Goal: Find specific page/section: Find specific page/section

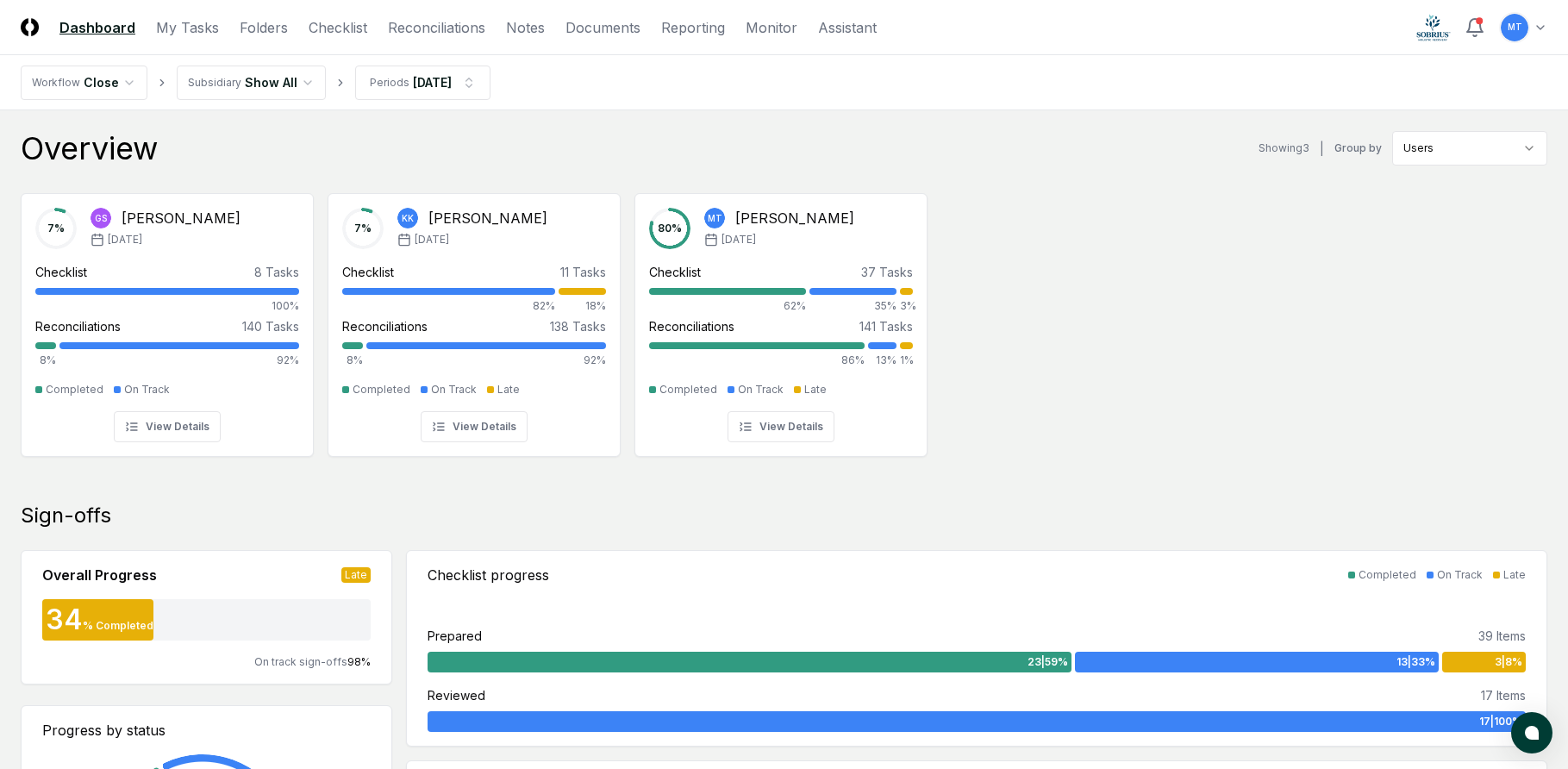
click at [1009, 398] on div "7 % GS [PERSON_NAME] [DATE] Checklist 8 Tasks 100% Reconciliations 140 Tasks 8%…" at bounding box center [784, 323] width 1568 height 288
click at [1254, 335] on div "7 % GS [PERSON_NAME] [DATE] Checklist 8 Tasks 100% Reconciliations 140 Tasks 8%…" at bounding box center [784, 323] width 1568 height 288
click at [333, 24] on link "Checklist" at bounding box center [338, 28] width 59 height 20
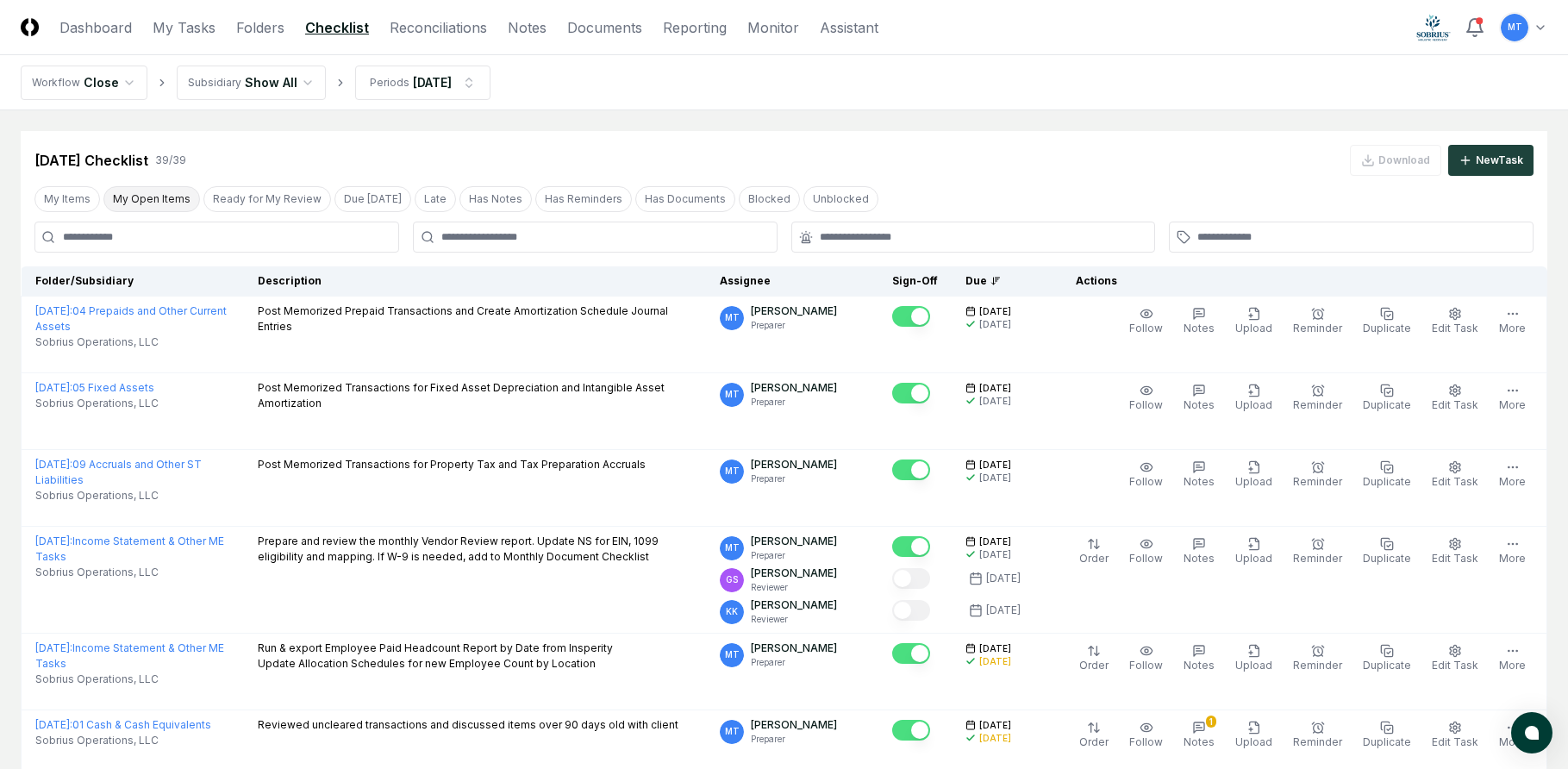
click at [141, 206] on button "My Open Items" at bounding box center [151, 199] width 97 height 26
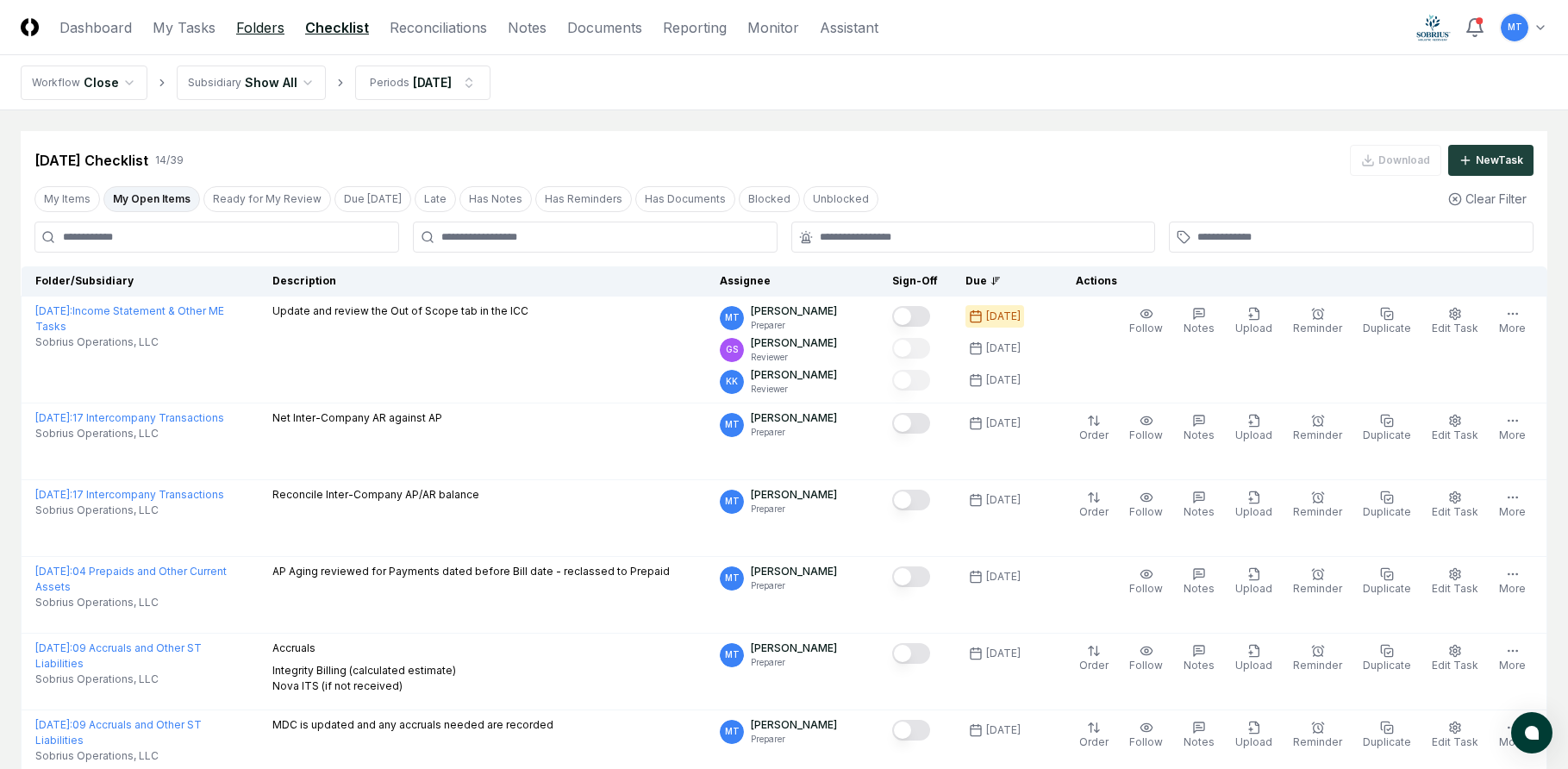
click at [259, 35] on link "Folders" at bounding box center [260, 28] width 48 height 20
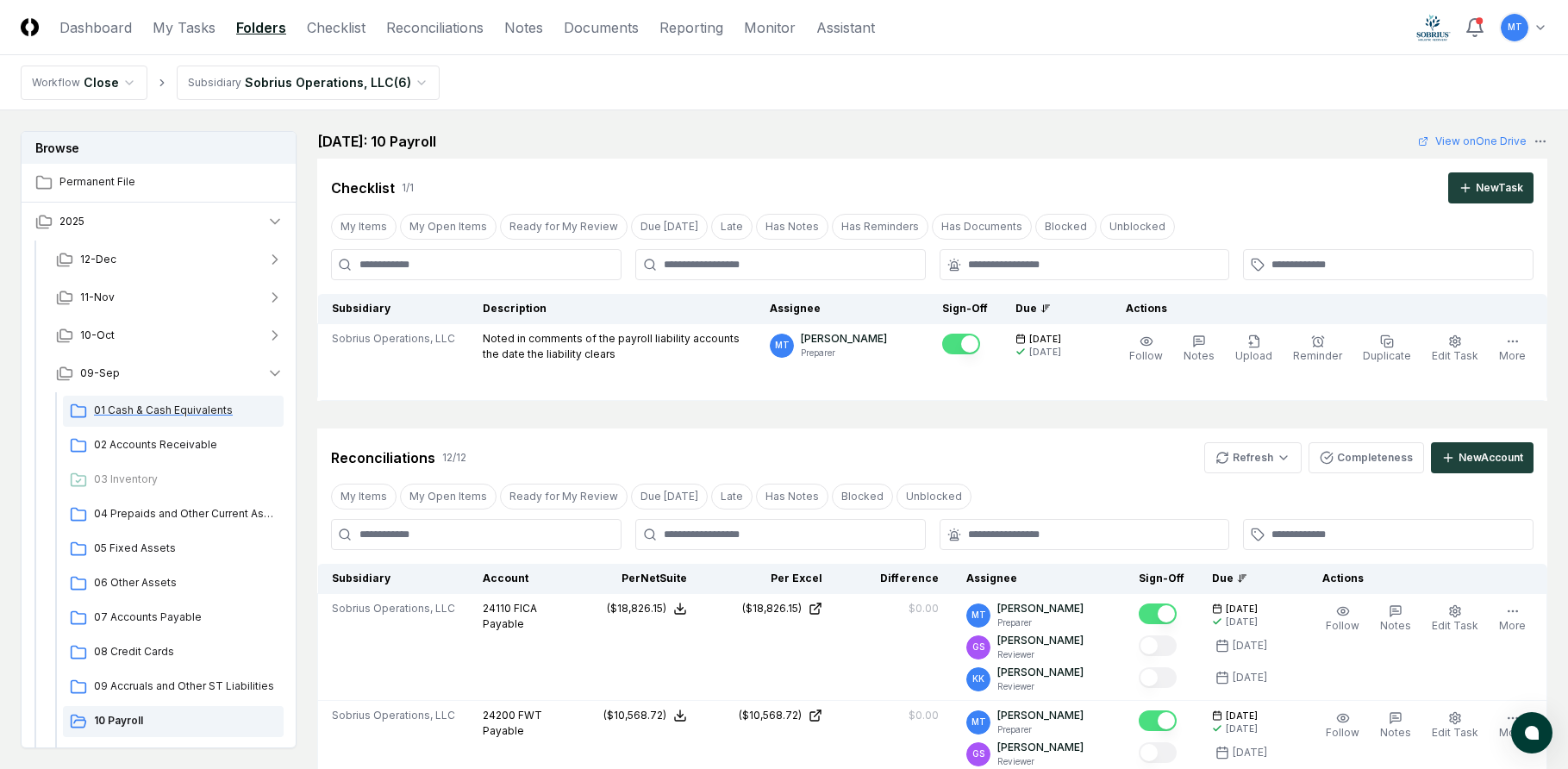
click at [164, 407] on span "01 Cash & Cash Equivalents" at bounding box center [185, 409] width 183 height 16
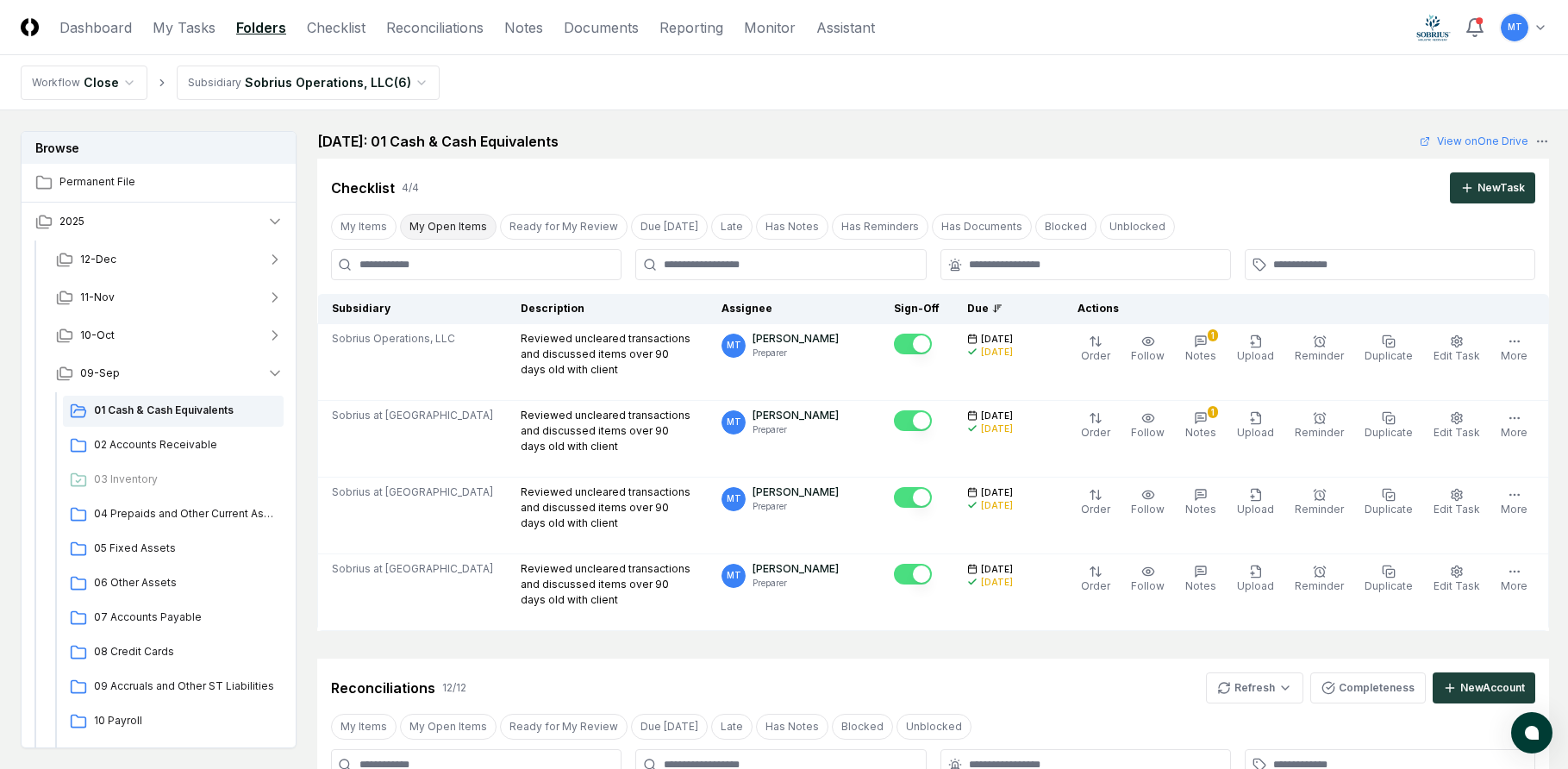
click at [436, 232] on button "My Open Items" at bounding box center [448, 226] width 97 height 26
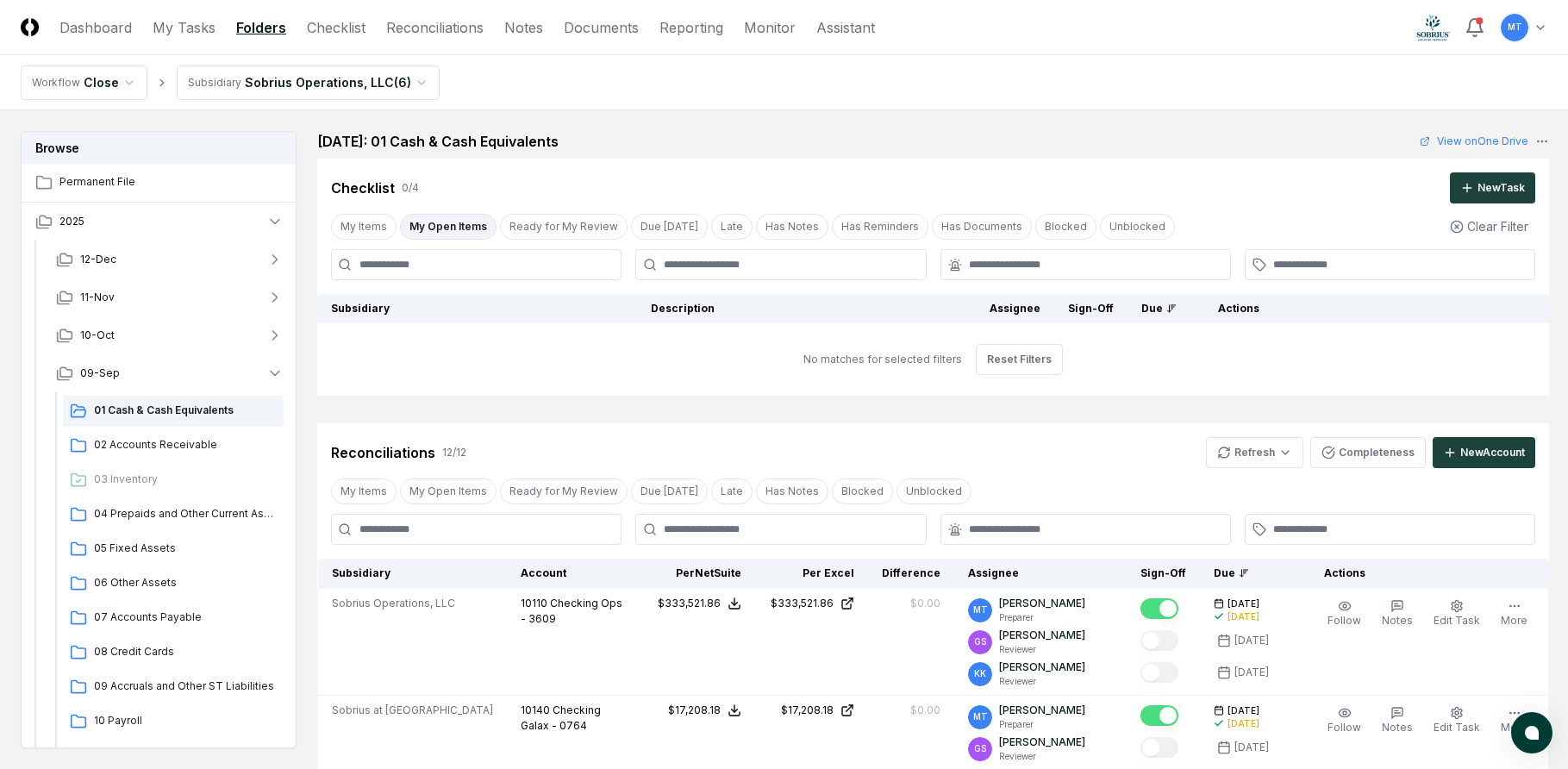
click at [436, 232] on button "My Open Items" at bounding box center [448, 226] width 97 height 26
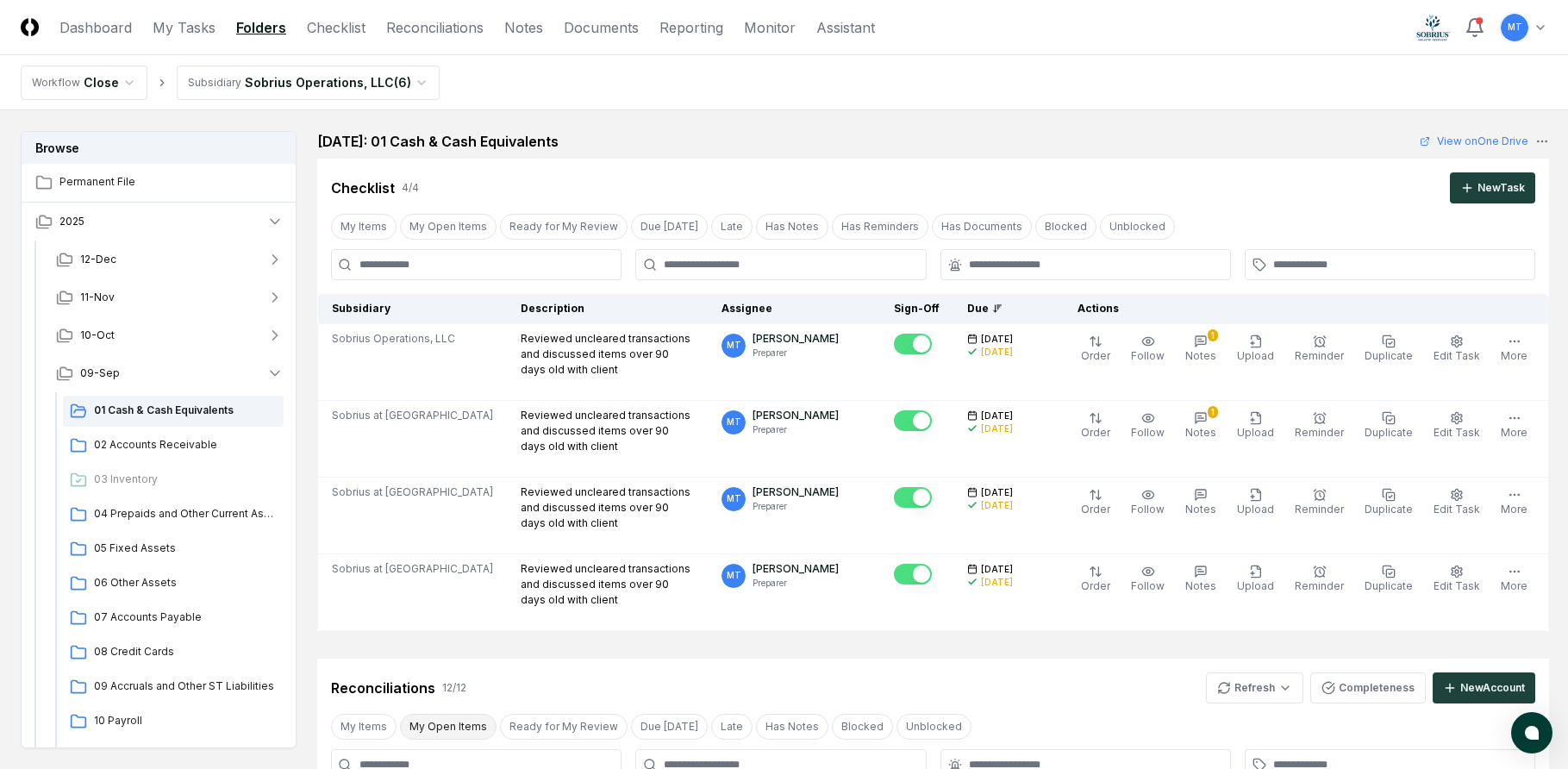
click at [441, 731] on button "My Open Items" at bounding box center [448, 727] width 97 height 26
click at [176, 442] on span "02 Accounts Receivable" at bounding box center [185, 444] width 183 height 16
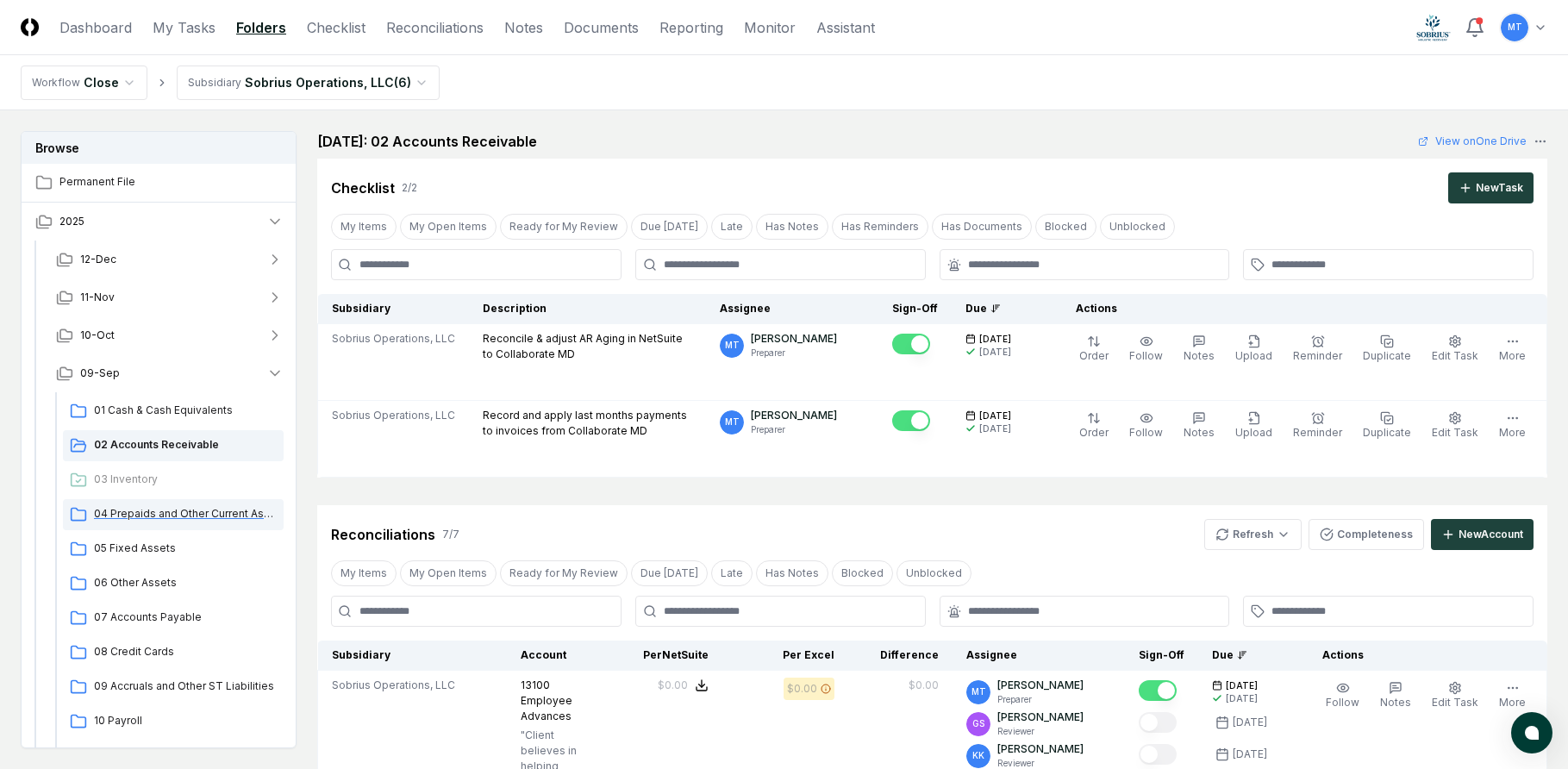
click at [162, 511] on span "04 Prepaids and Other Current Assets" at bounding box center [185, 513] width 183 height 16
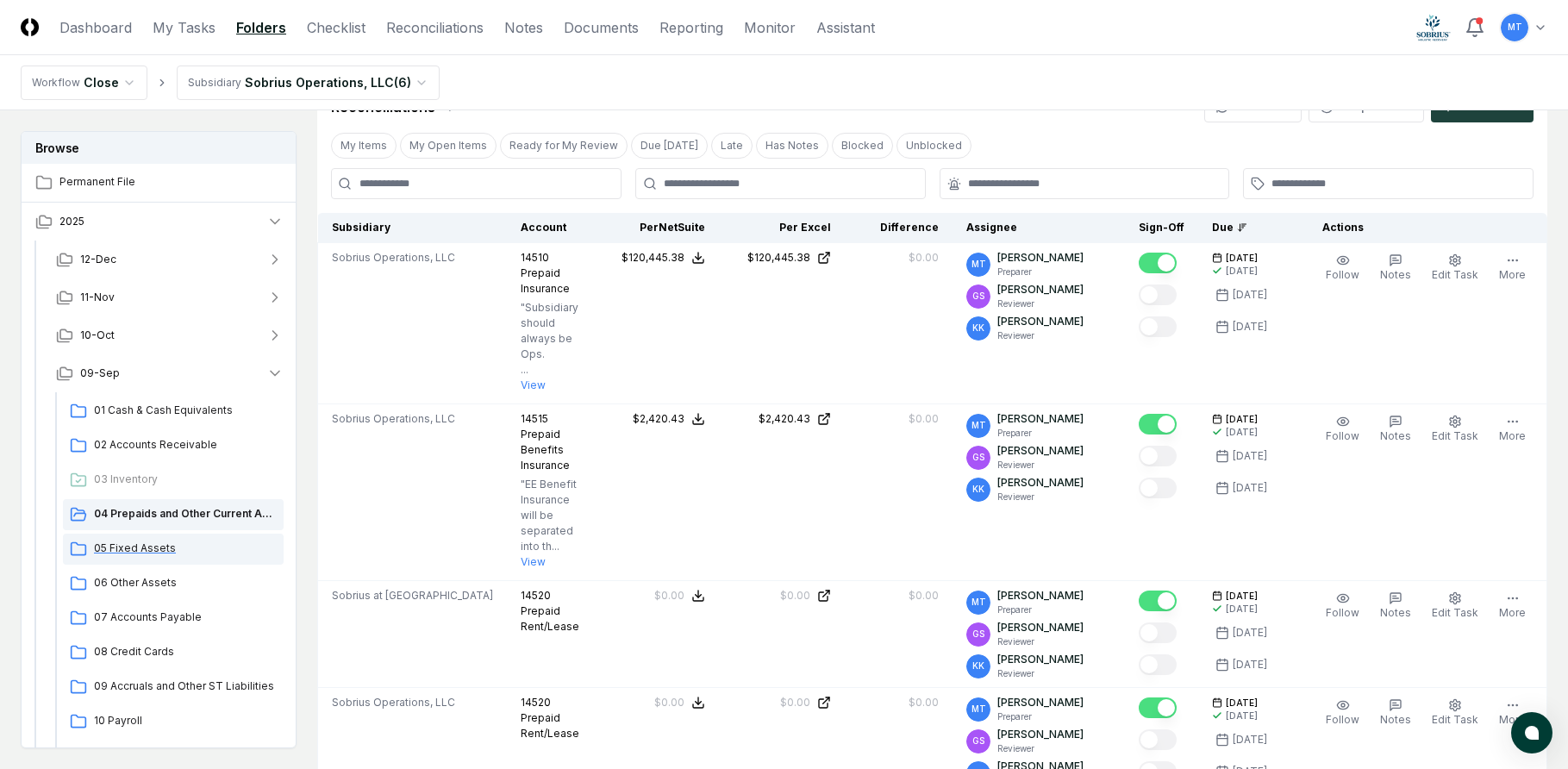
scroll to position [411, 0]
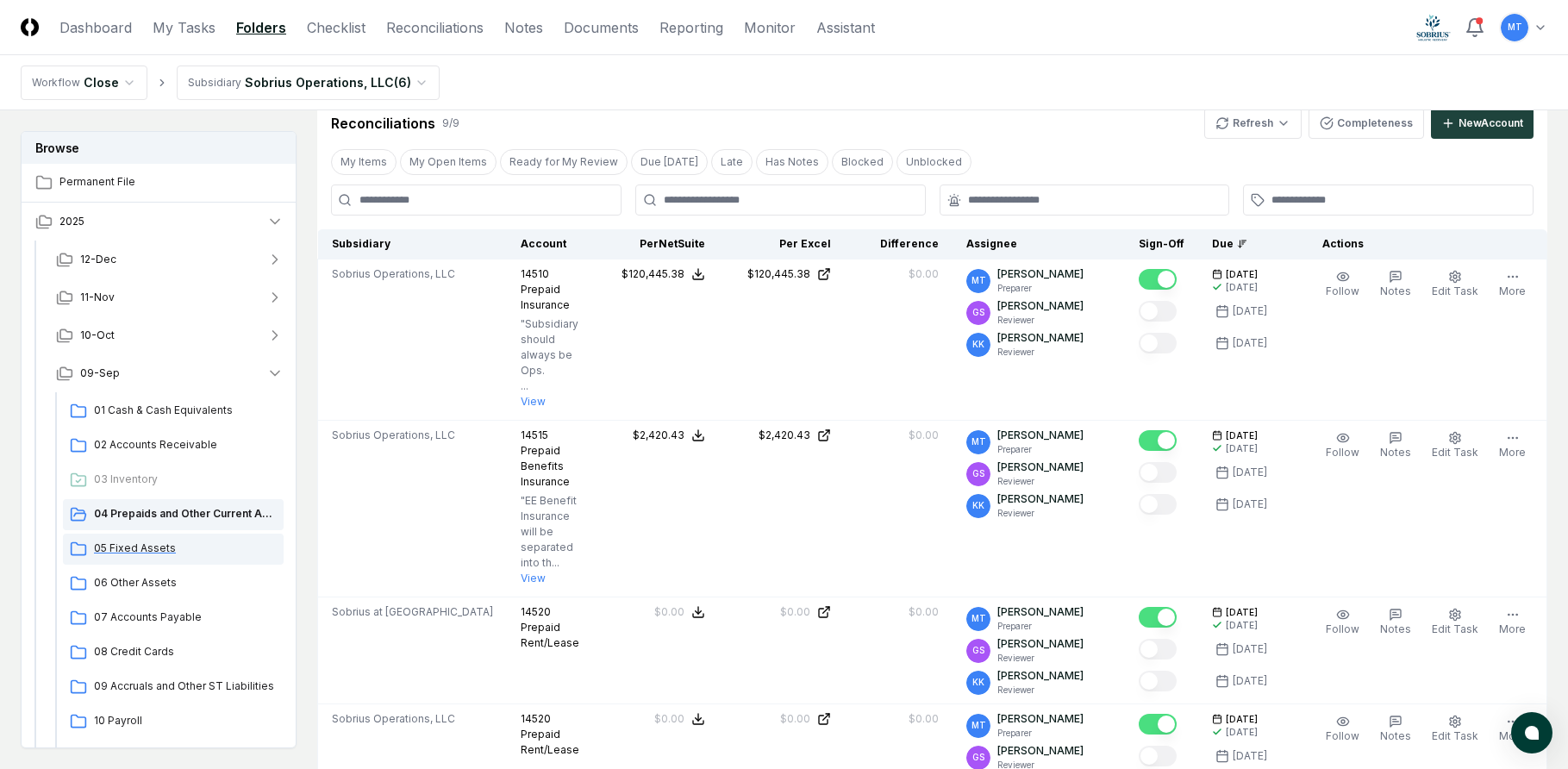
click at [160, 547] on span "05 Fixed Assets" at bounding box center [185, 547] width 183 height 16
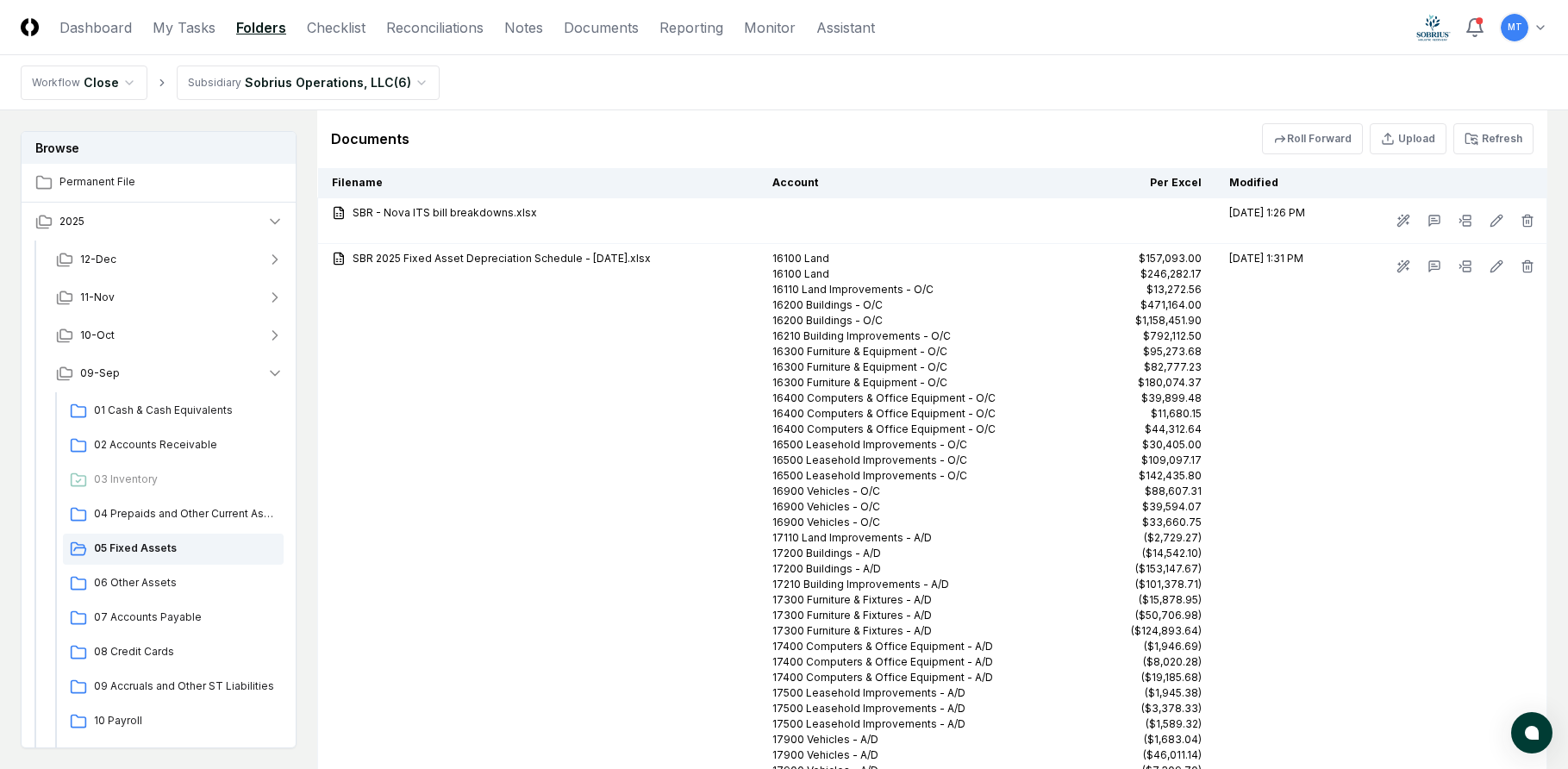
scroll to position [4976, 0]
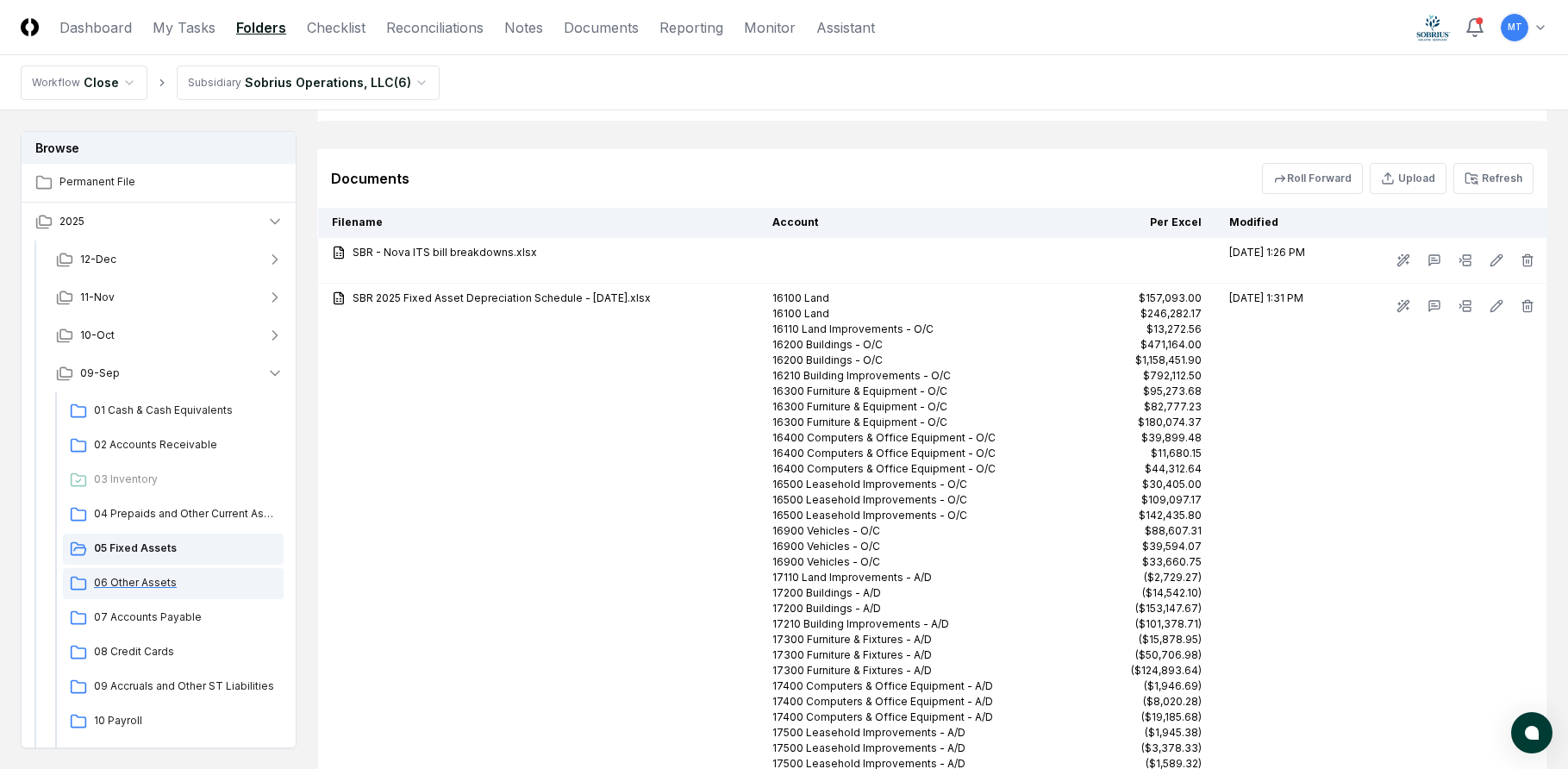
click at [135, 585] on span "06 Other Assets" at bounding box center [185, 582] width 183 height 16
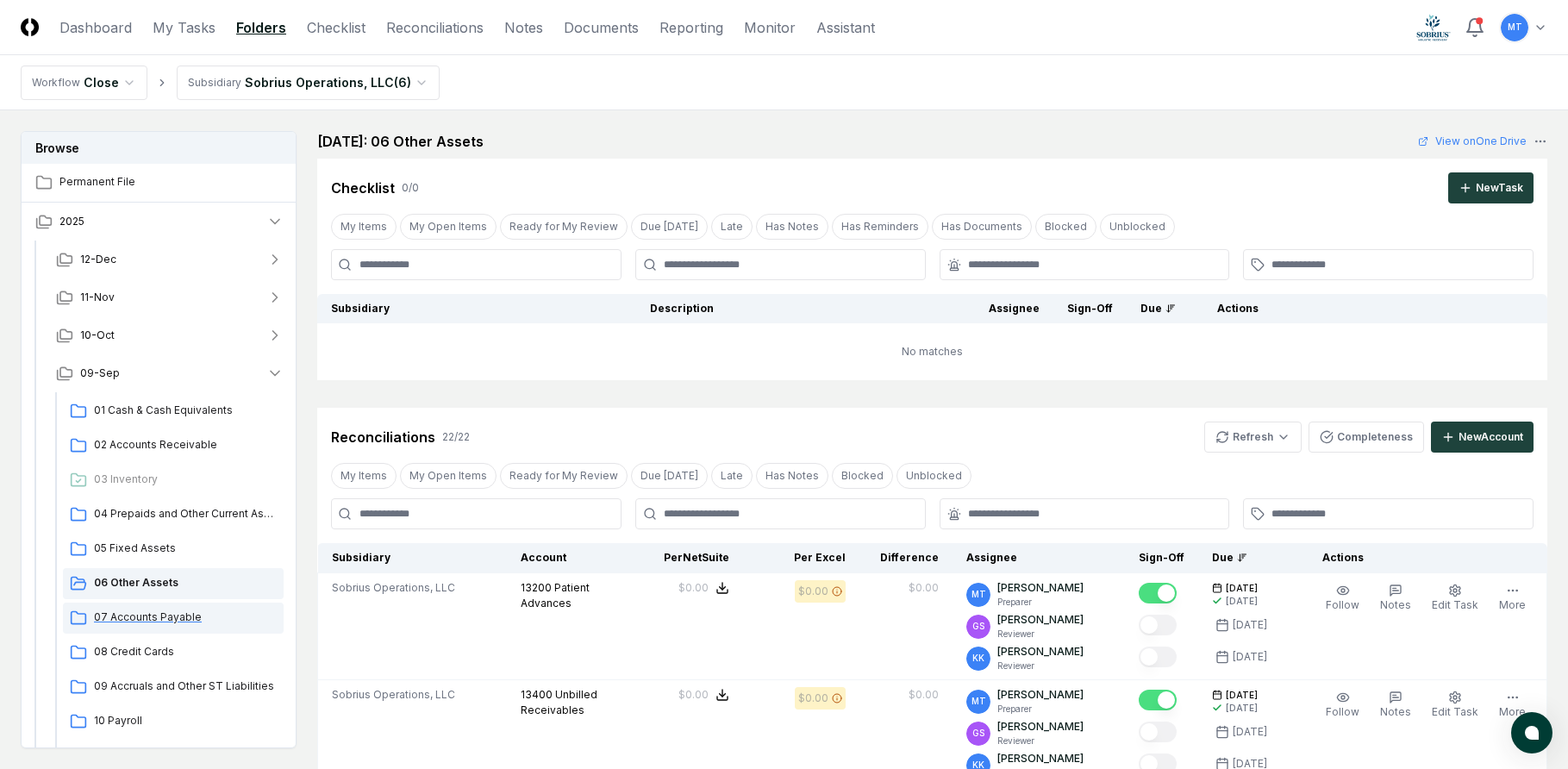
click at [178, 619] on span "07 Accounts Payable" at bounding box center [185, 616] width 183 height 16
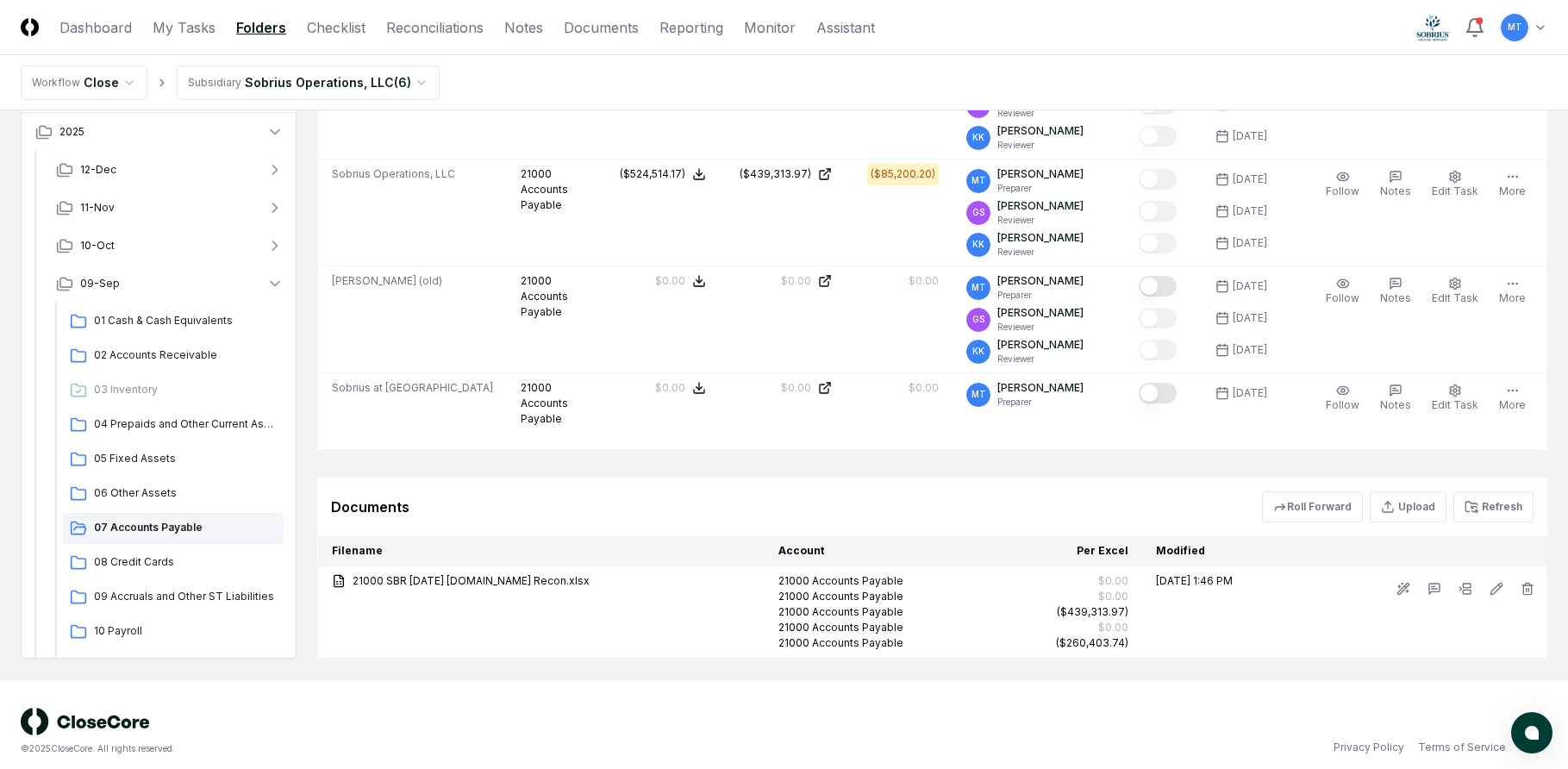
scroll to position [891, 0]
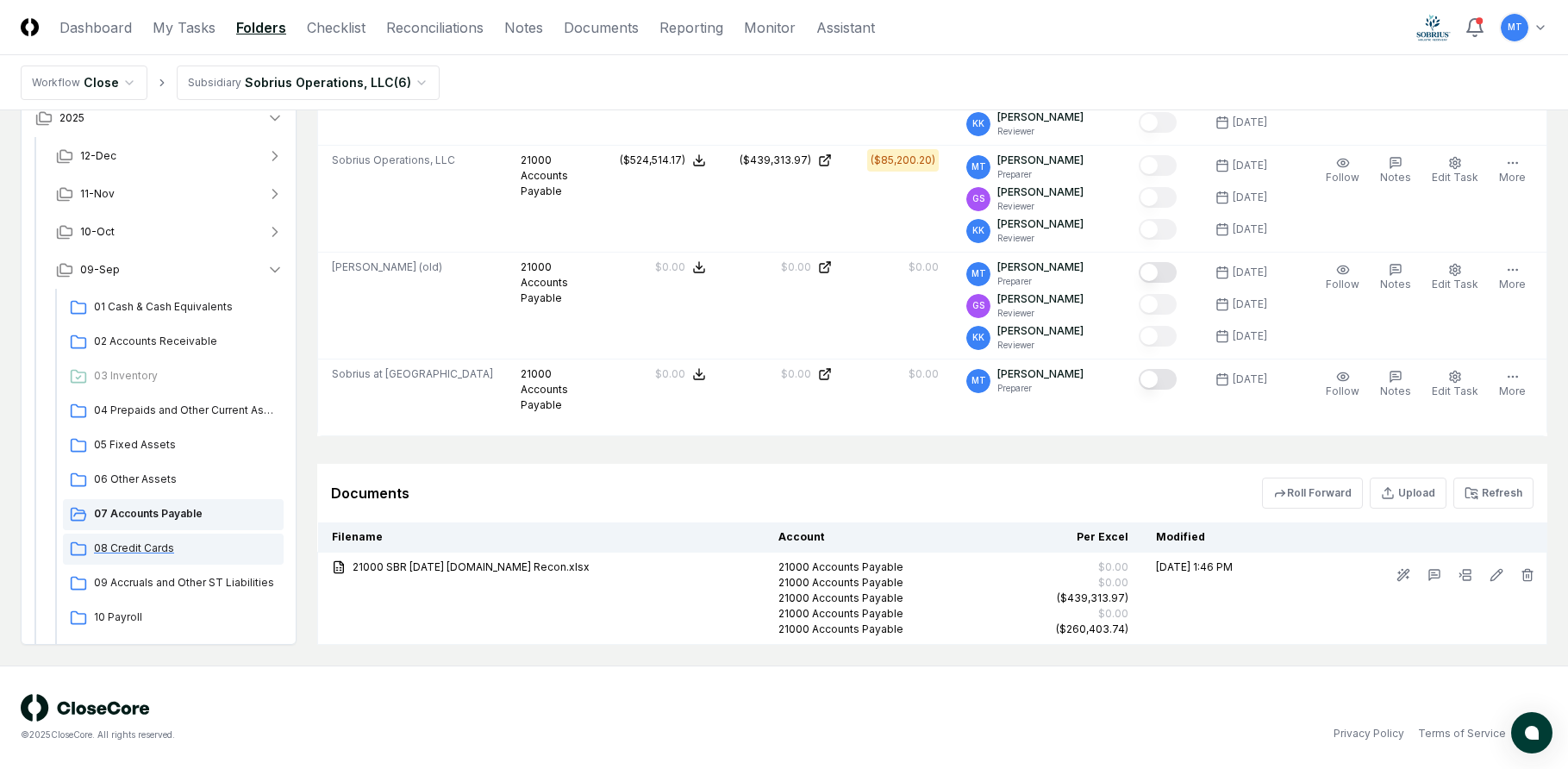
click at [123, 551] on span "08 Credit Cards" at bounding box center [185, 547] width 183 height 16
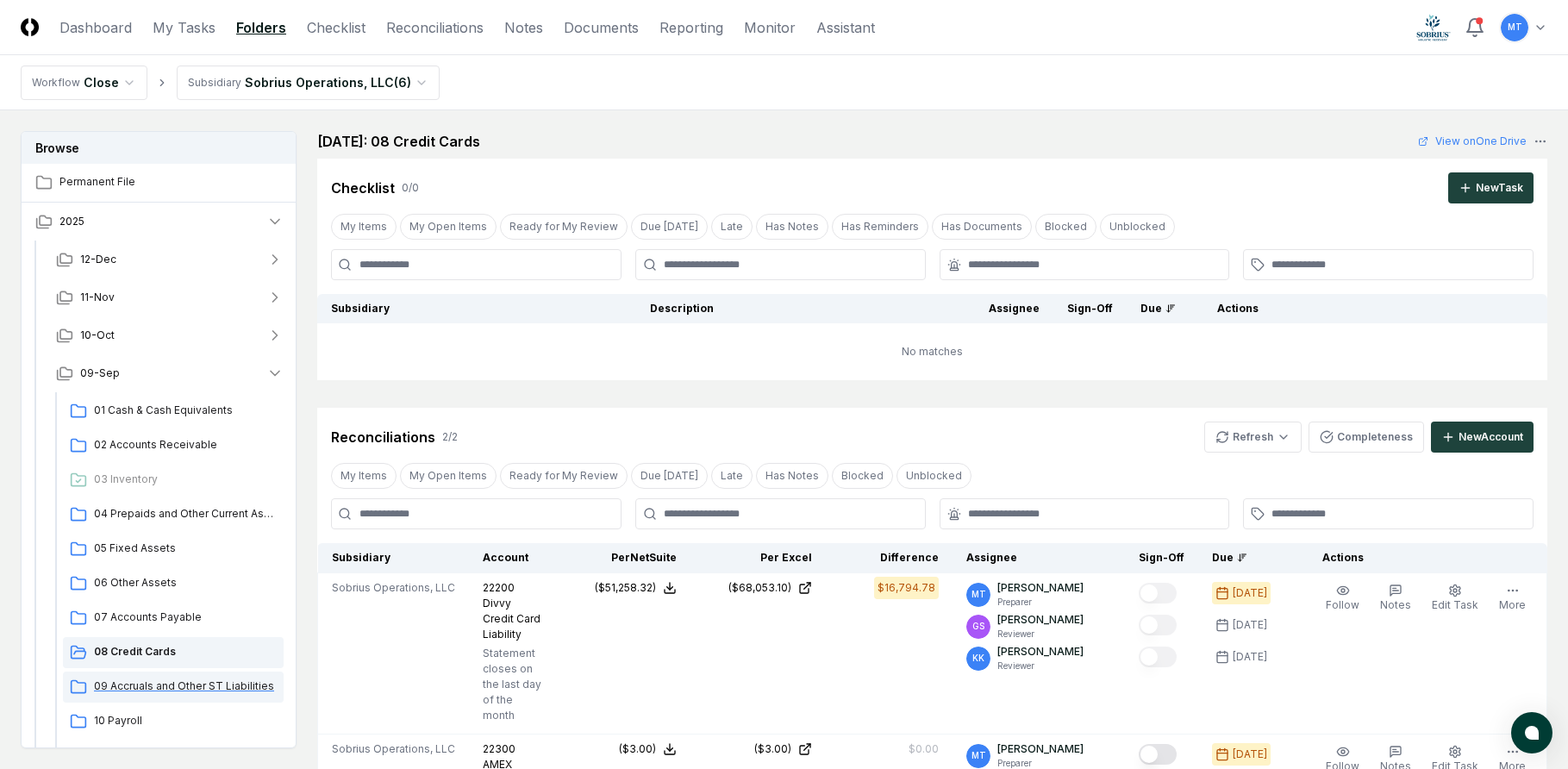
click at [225, 679] on span "09 Accruals and Other ST Liabilities" at bounding box center [185, 685] width 183 height 16
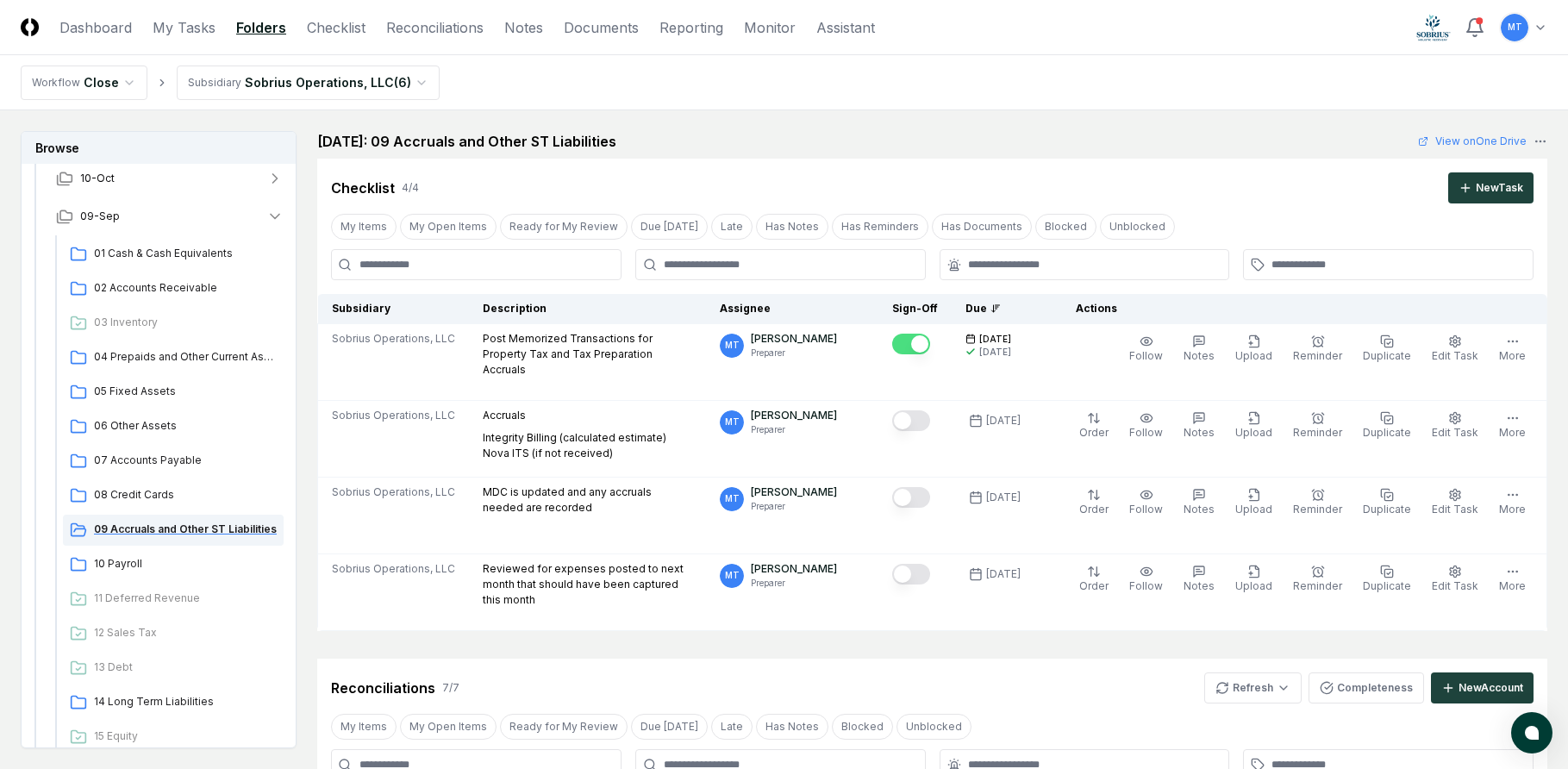
scroll to position [172, 0]
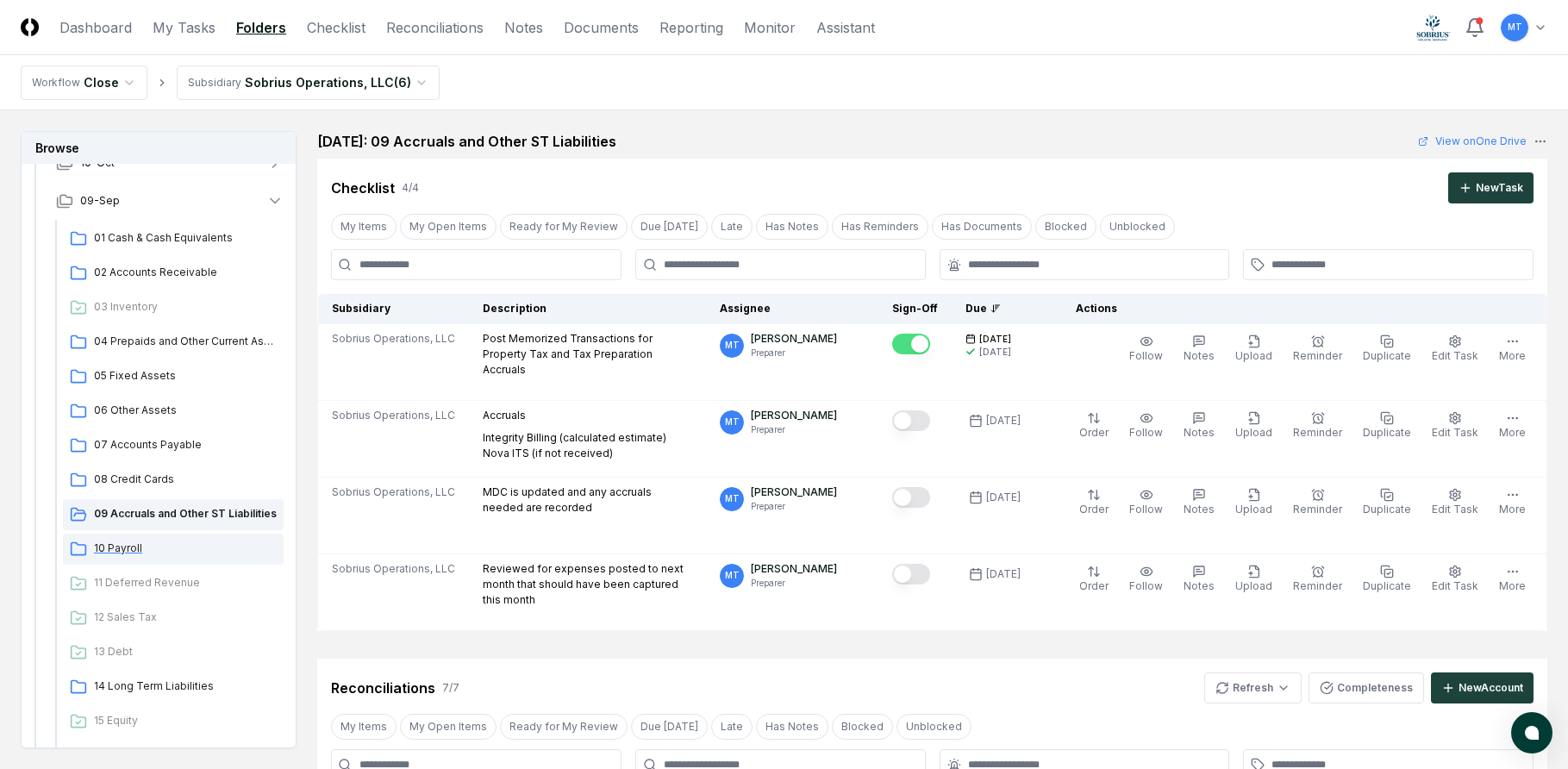
click at [131, 545] on span "10 Payroll" at bounding box center [185, 547] width 183 height 16
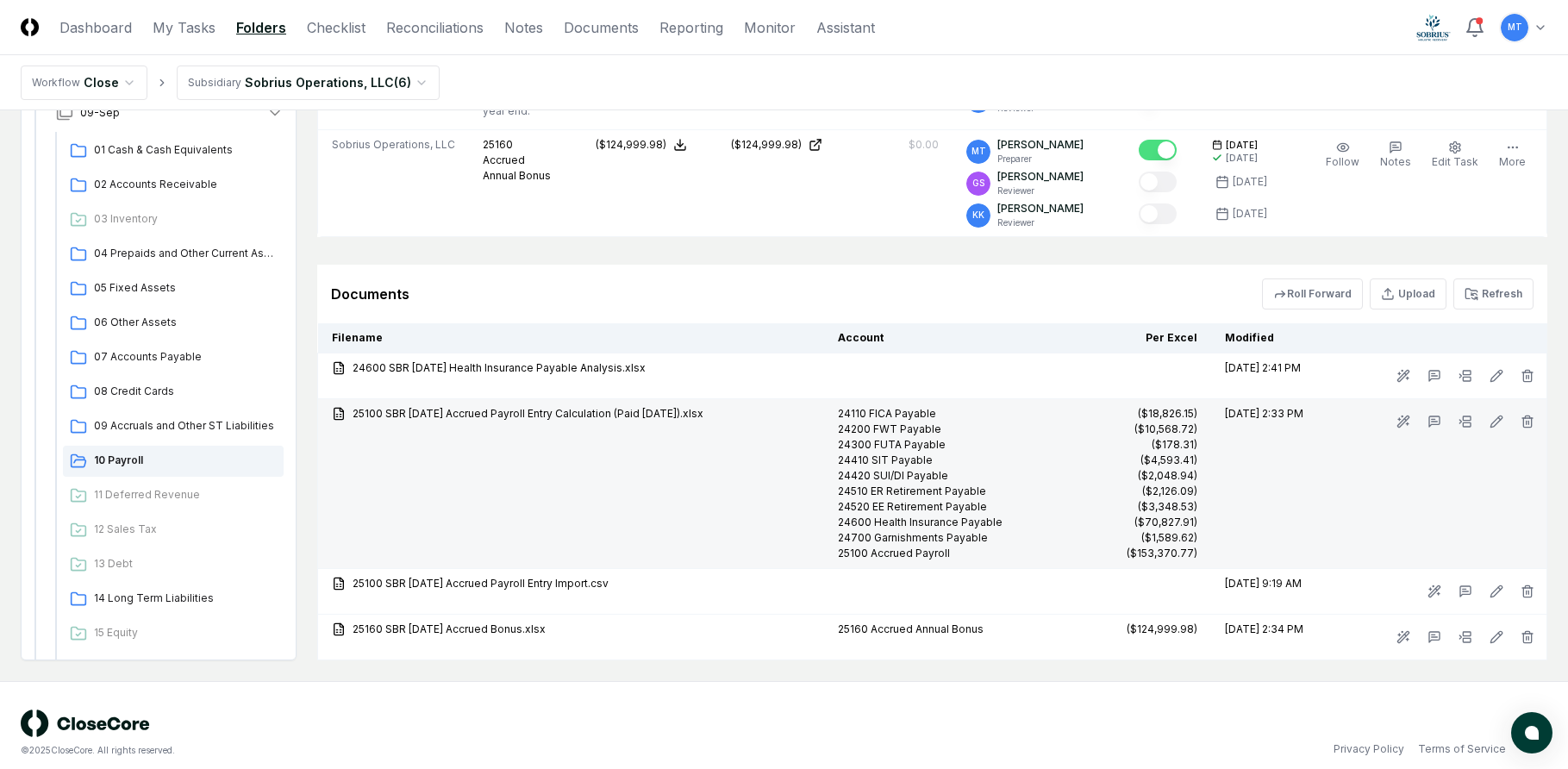
scroll to position [1809, 0]
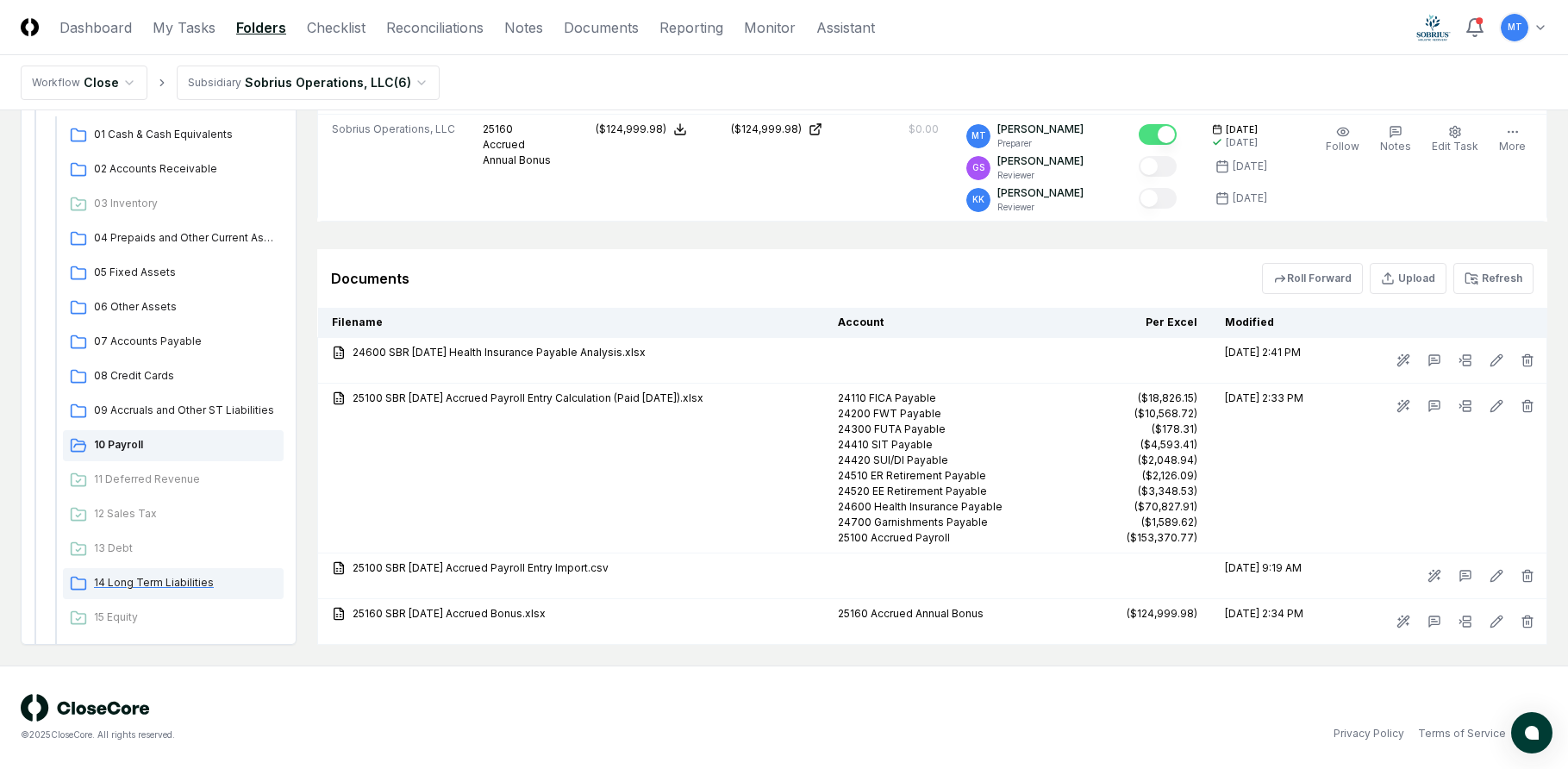
click at [140, 585] on span "14 Long Term Liabilities" at bounding box center [185, 582] width 183 height 16
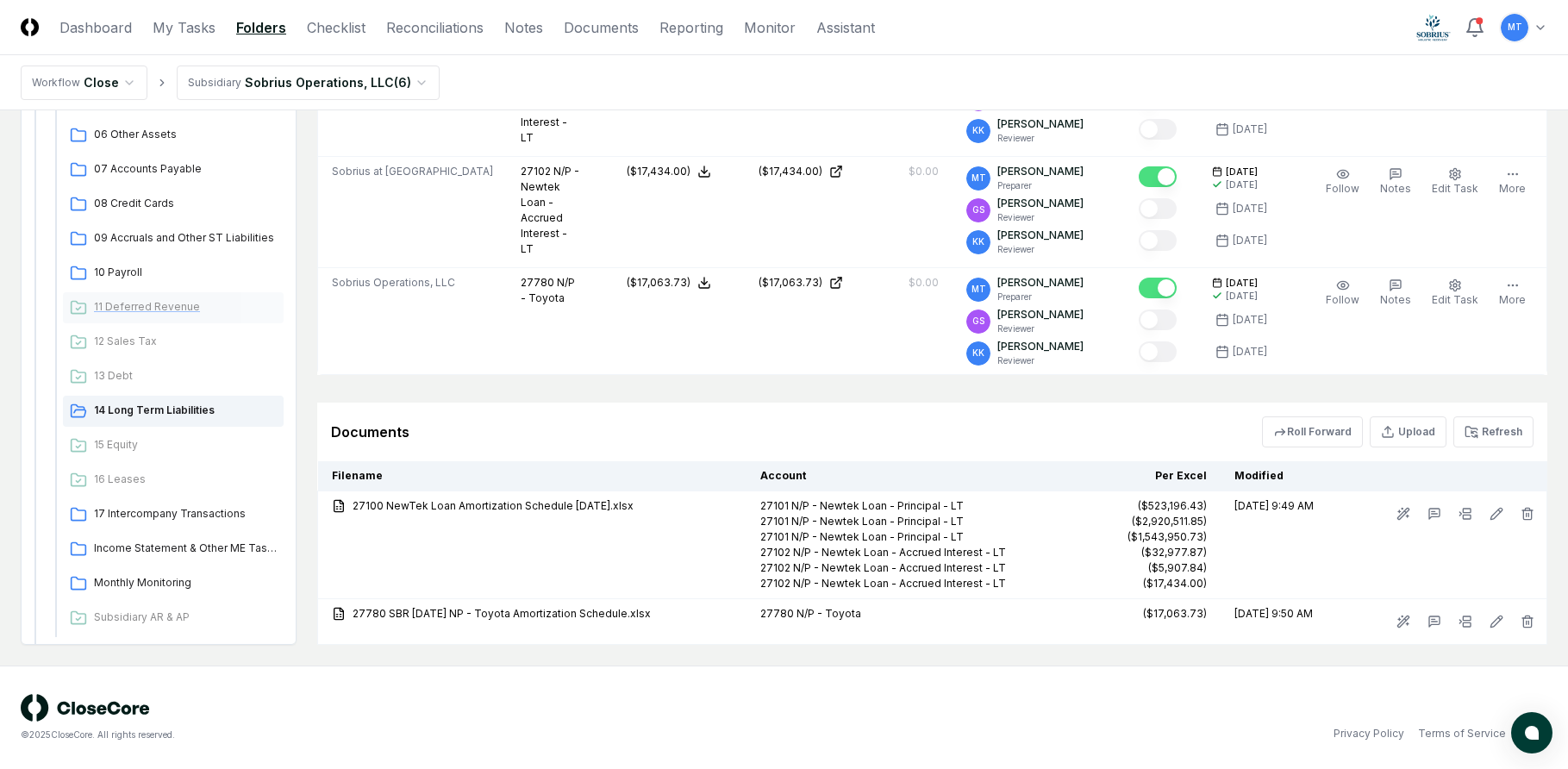
scroll to position [430, 0]
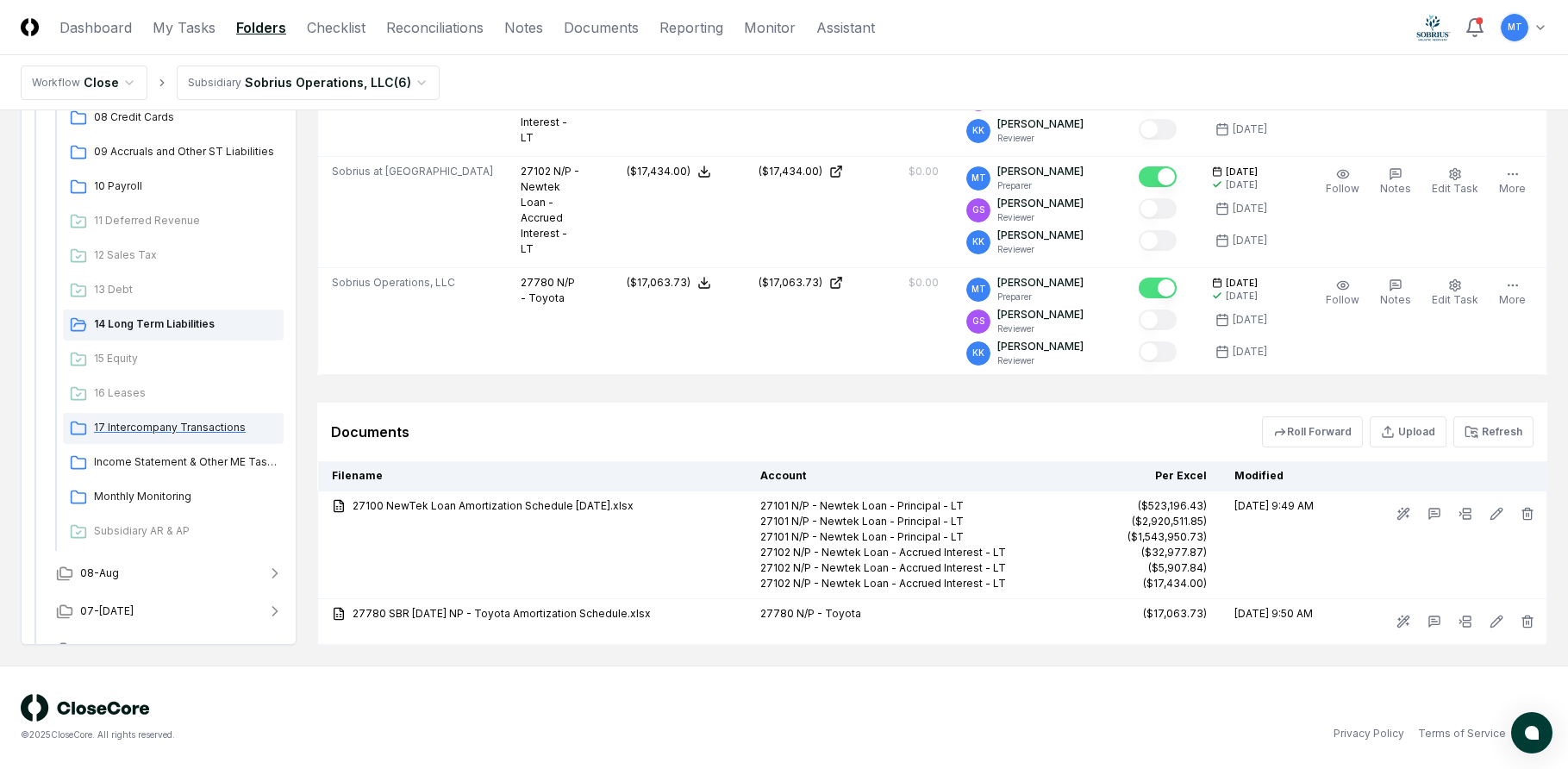
click at [208, 434] on span "17 Intercompany Transactions" at bounding box center [185, 427] width 183 height 16
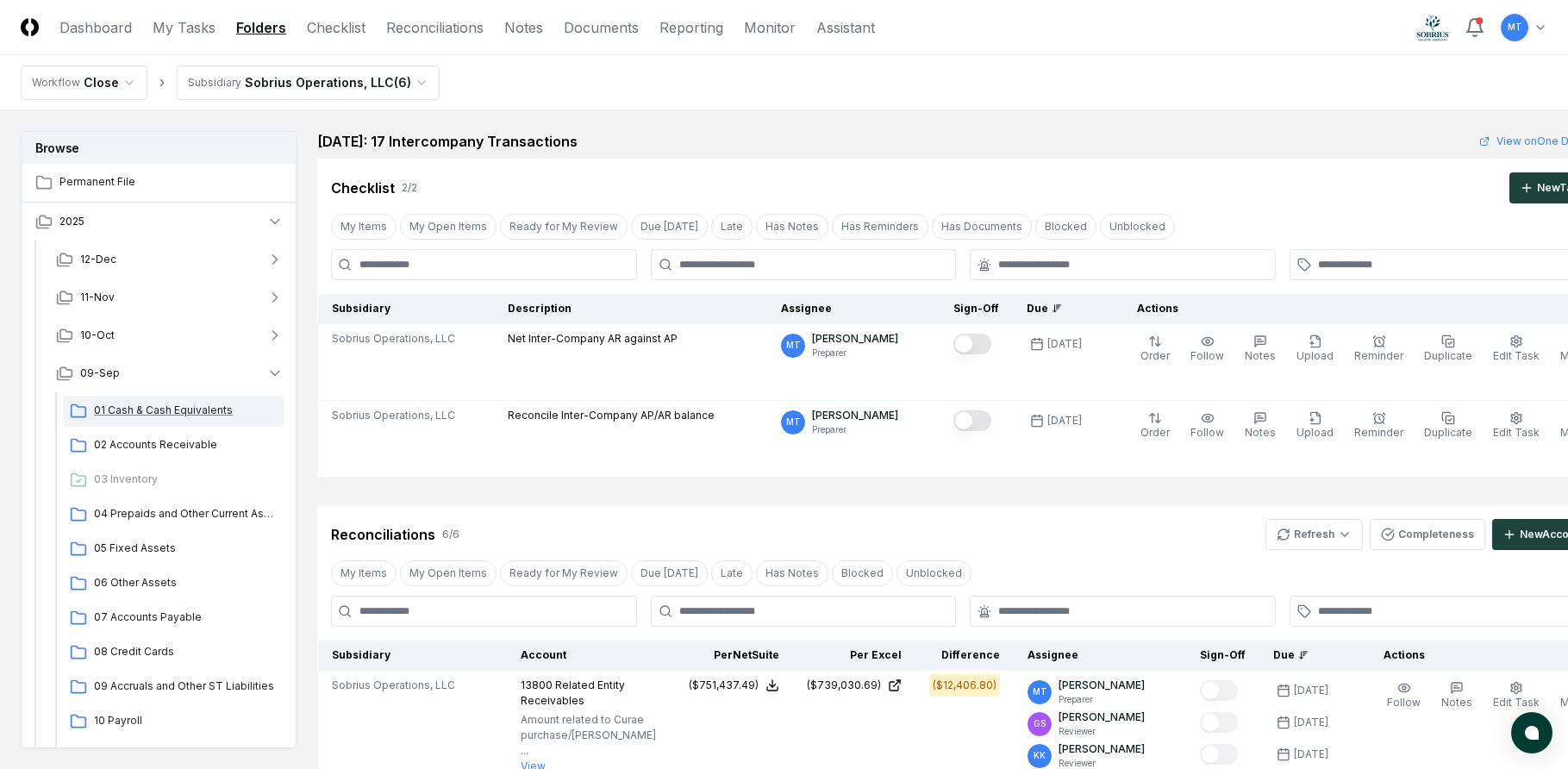
click at [187, 415] on span "01 Cash & Cash Equivalents" at bounding box center [185, 409] width 183 height 16
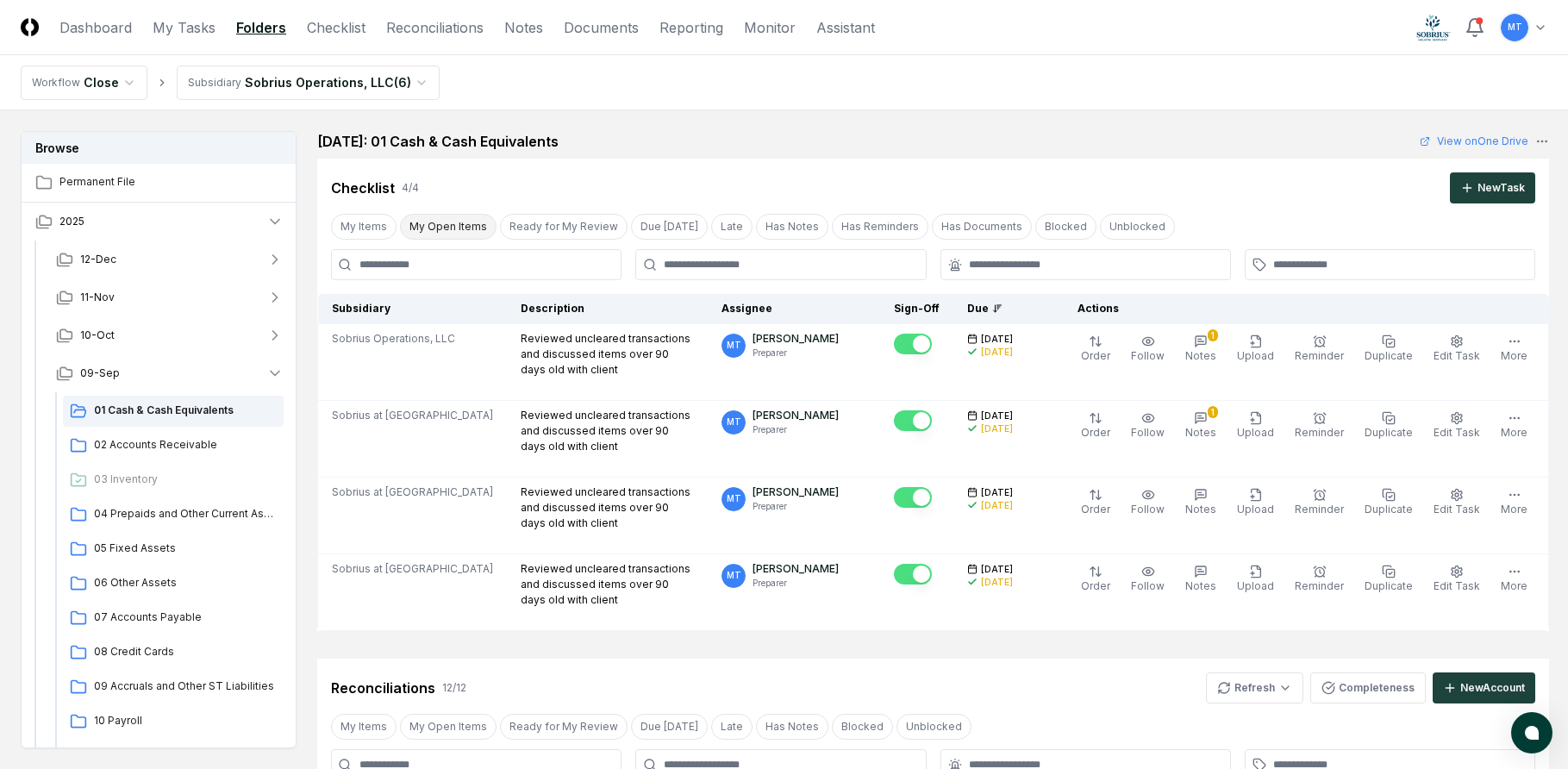
click at [447, 228] on button "My Open Items" at bounding box center [448, 226] width 97 height 26
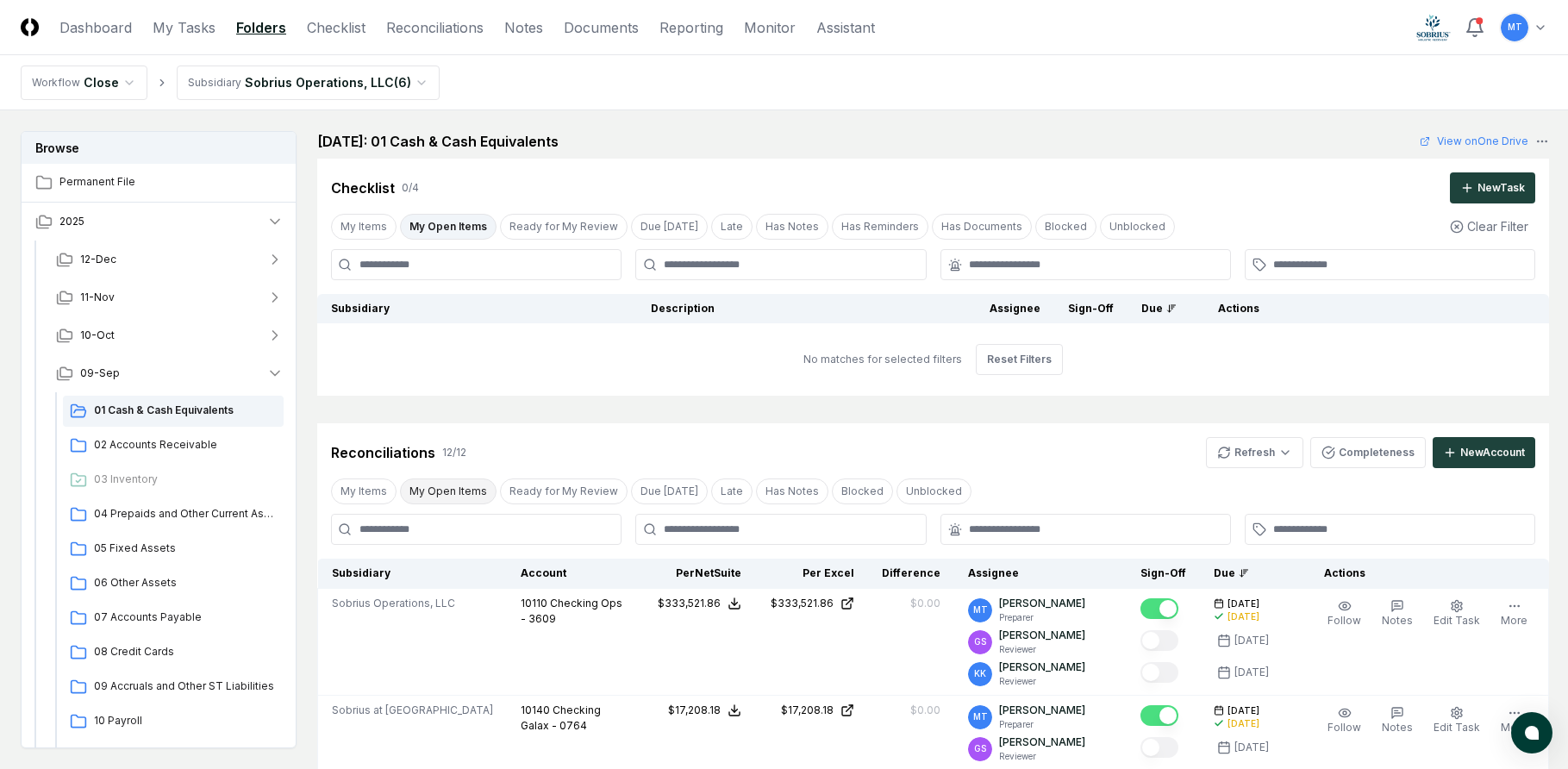
click at [464, 497] on button "My Open Items" at bounding box center [448, 491] width 97 height 26
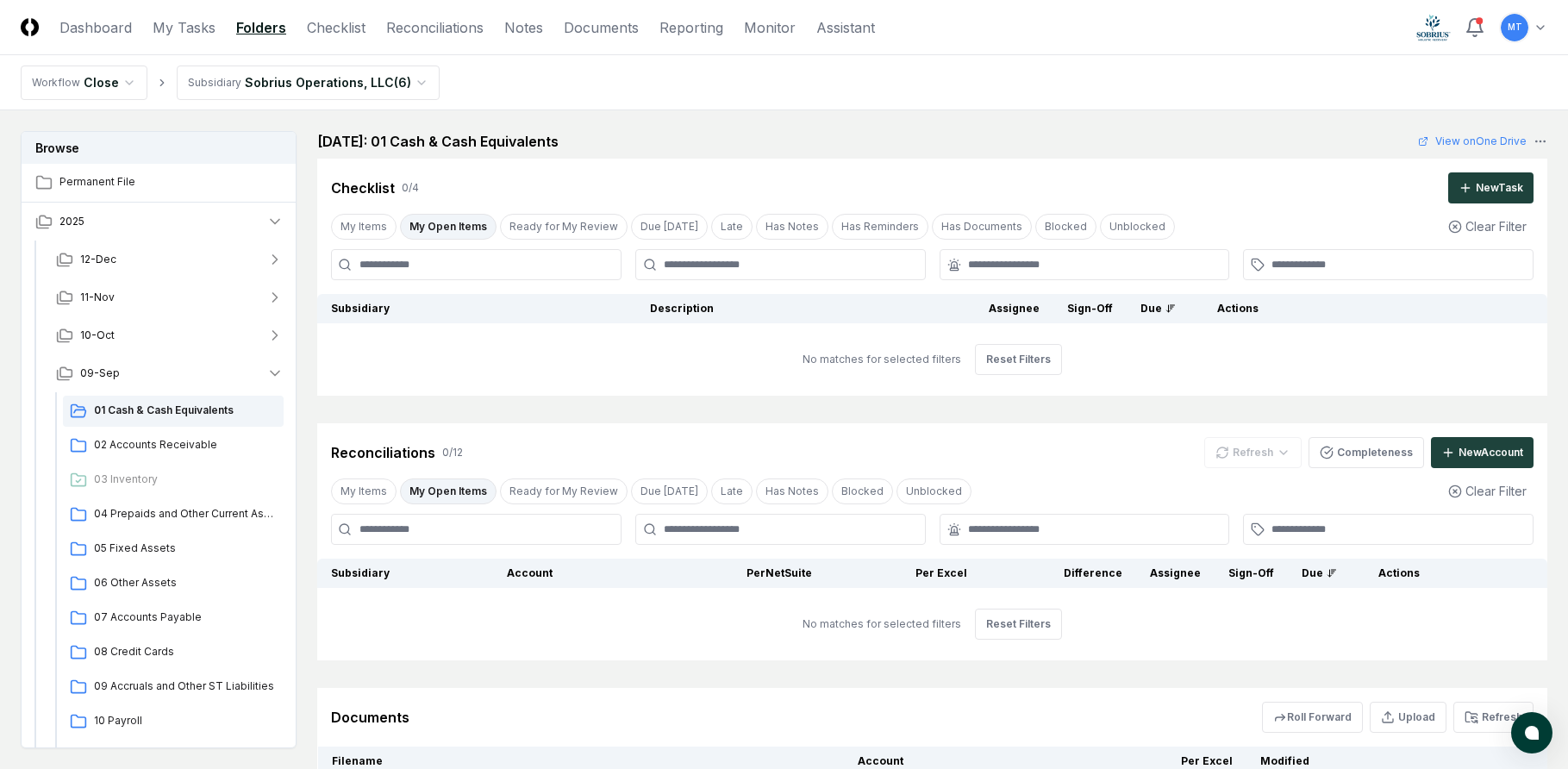
click at [464, 497] on button "My Open Items" at bounding box center [448, 491] width 97 height 26
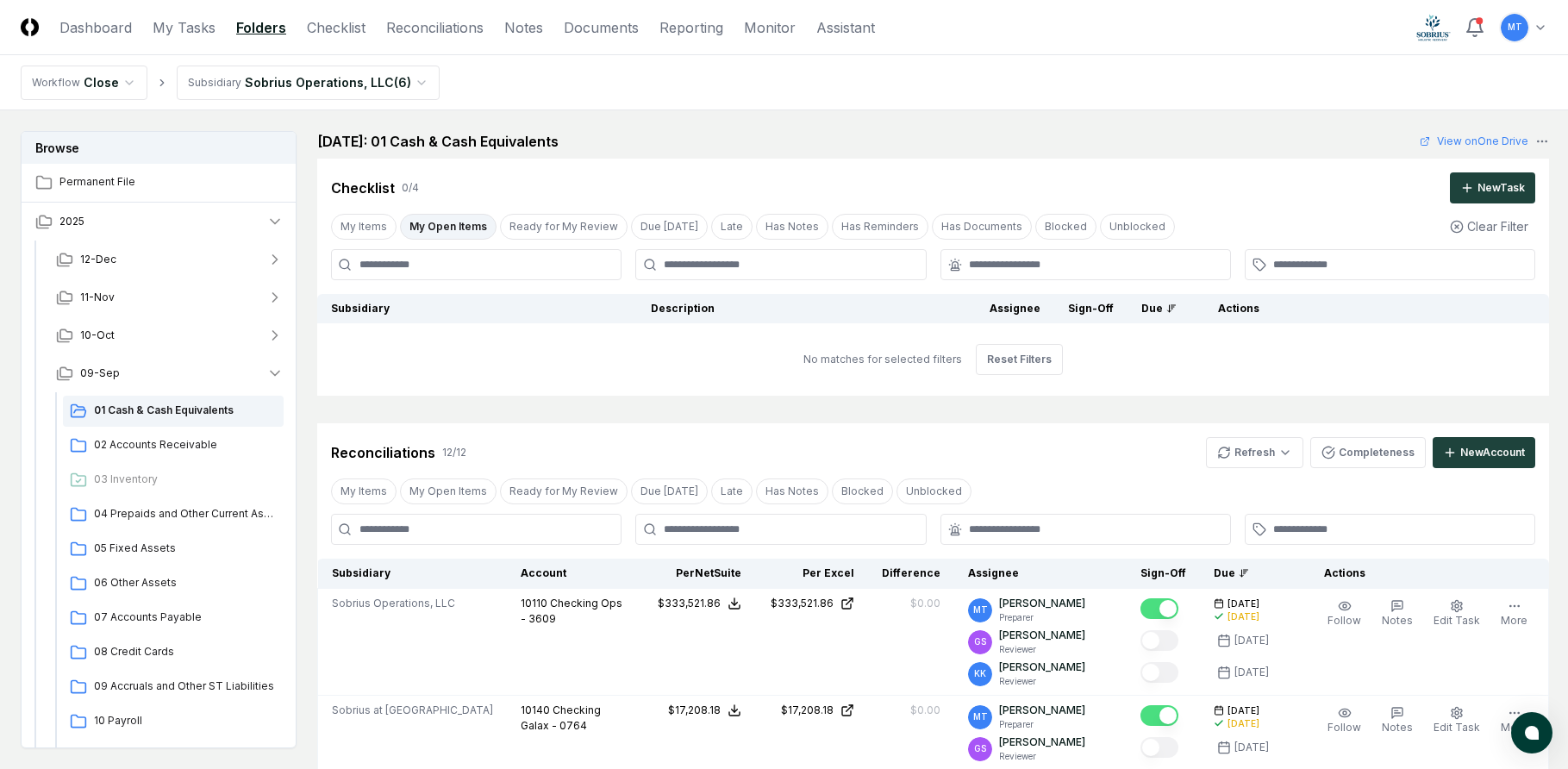
click at [440, 225] on button "My Open Items" at bounding box center [448, 226] width 97 height 26
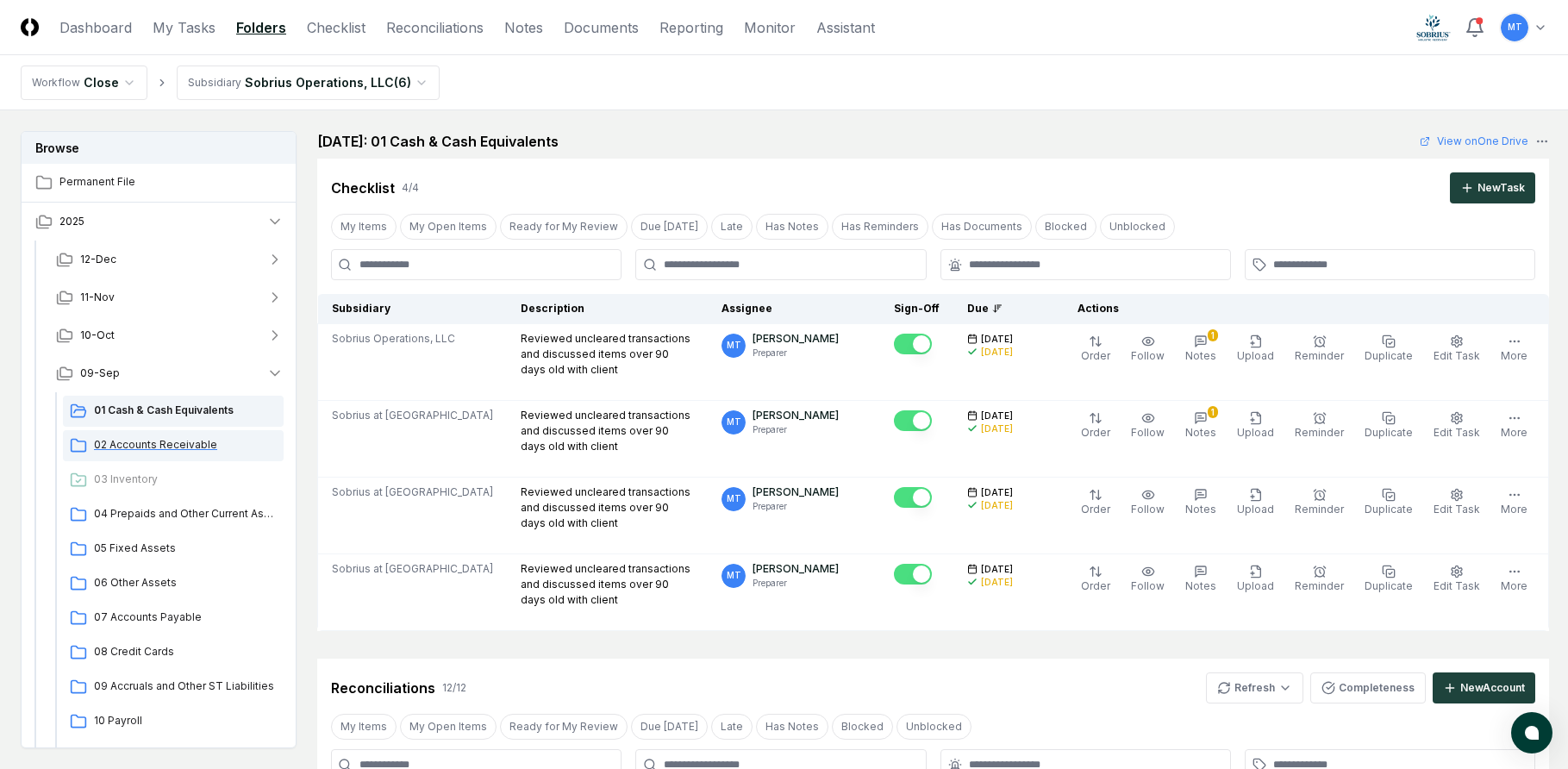
click at [191, 453] on div "02 Accounts Receivable" at bounding box center [173, 445] width 221 height 31
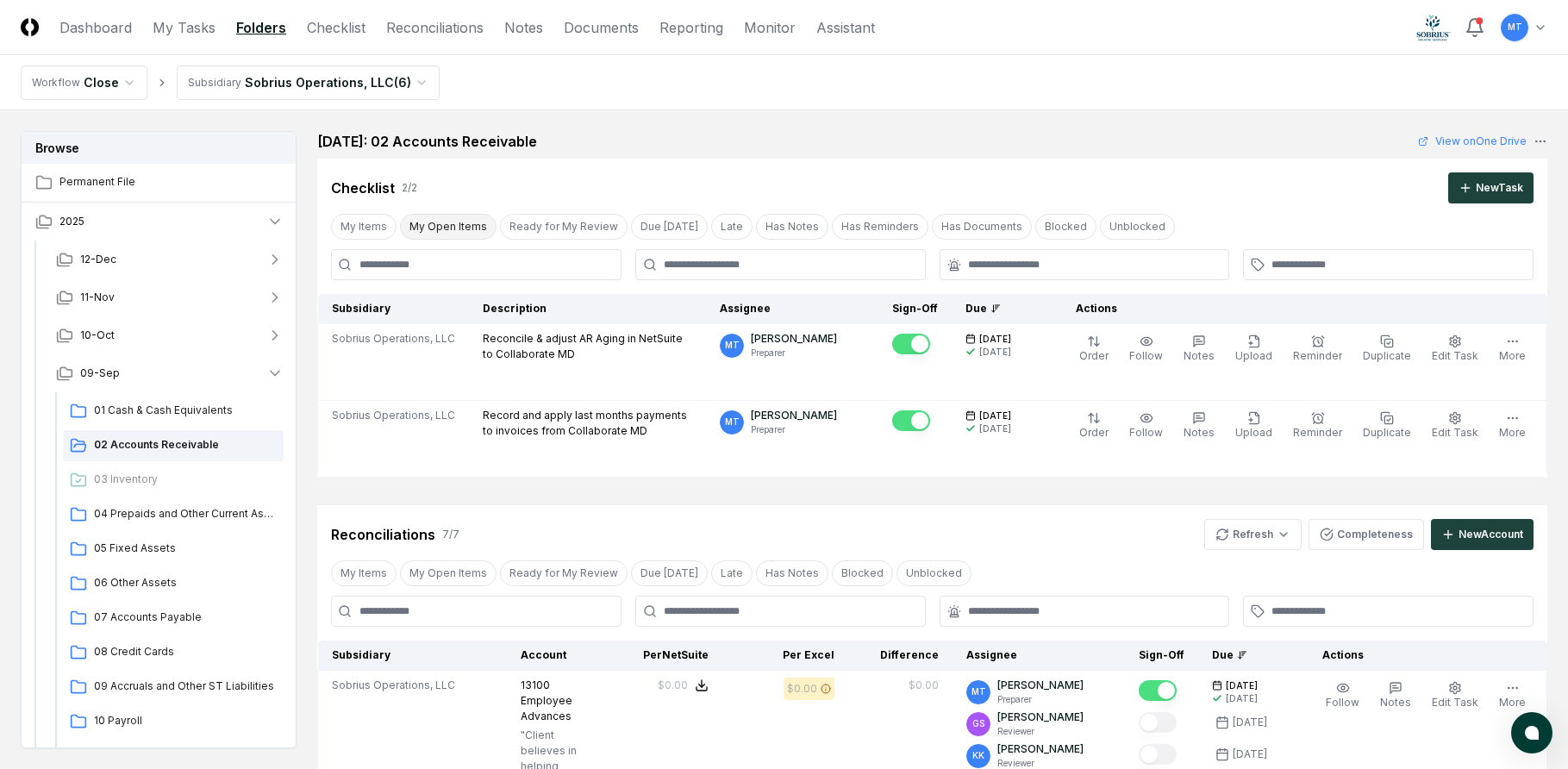
click at [461, 224] on button "My Open Items" at bounding box center [448, 226] width 97 height 26
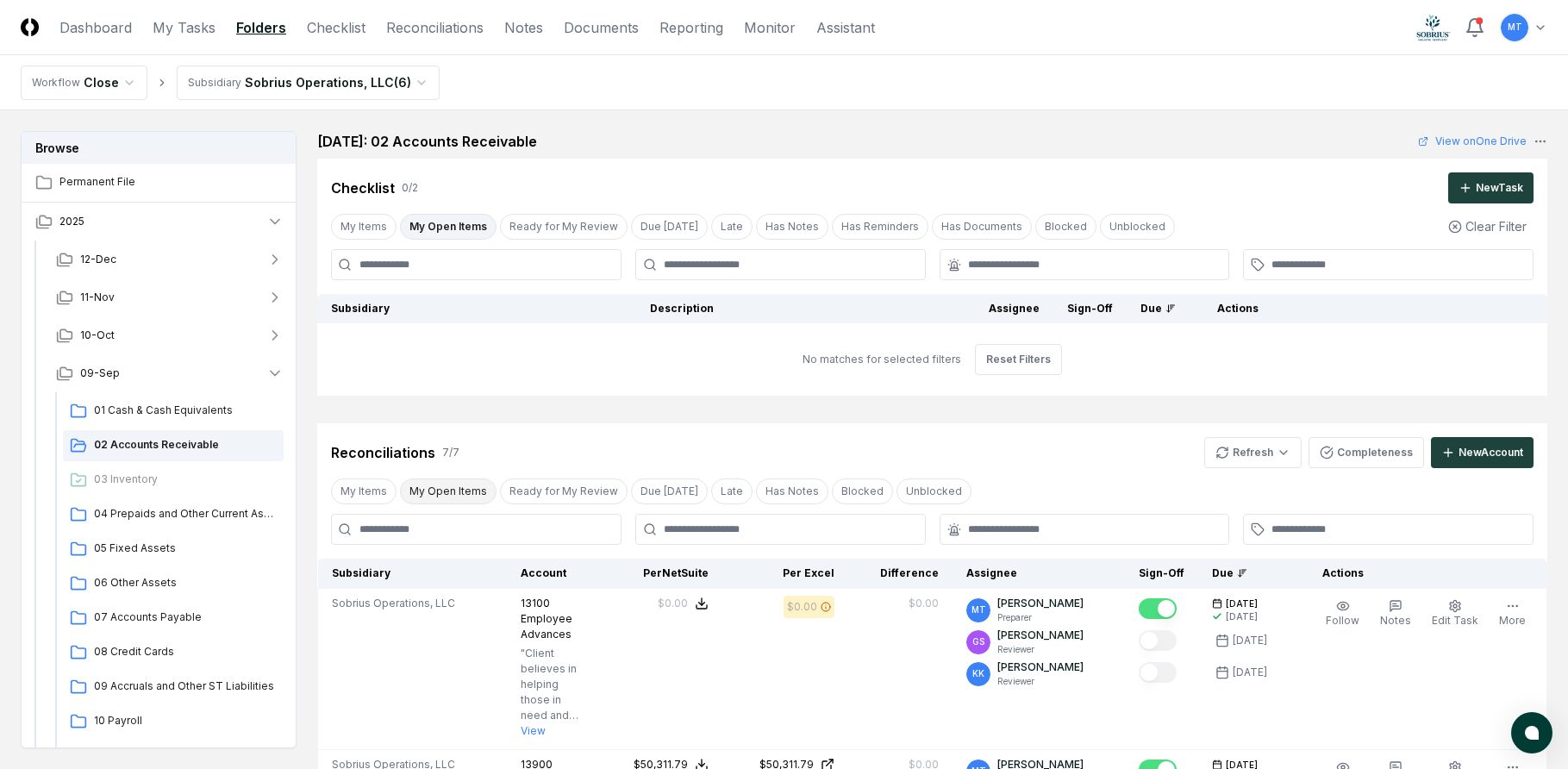
click at [469, 483] on button "My Open Items" at bounding box center [448, 491] width 97 height 26
click at [460, 225] on button "My Open Items" at bounding box center [448, 226] width 97 height 26
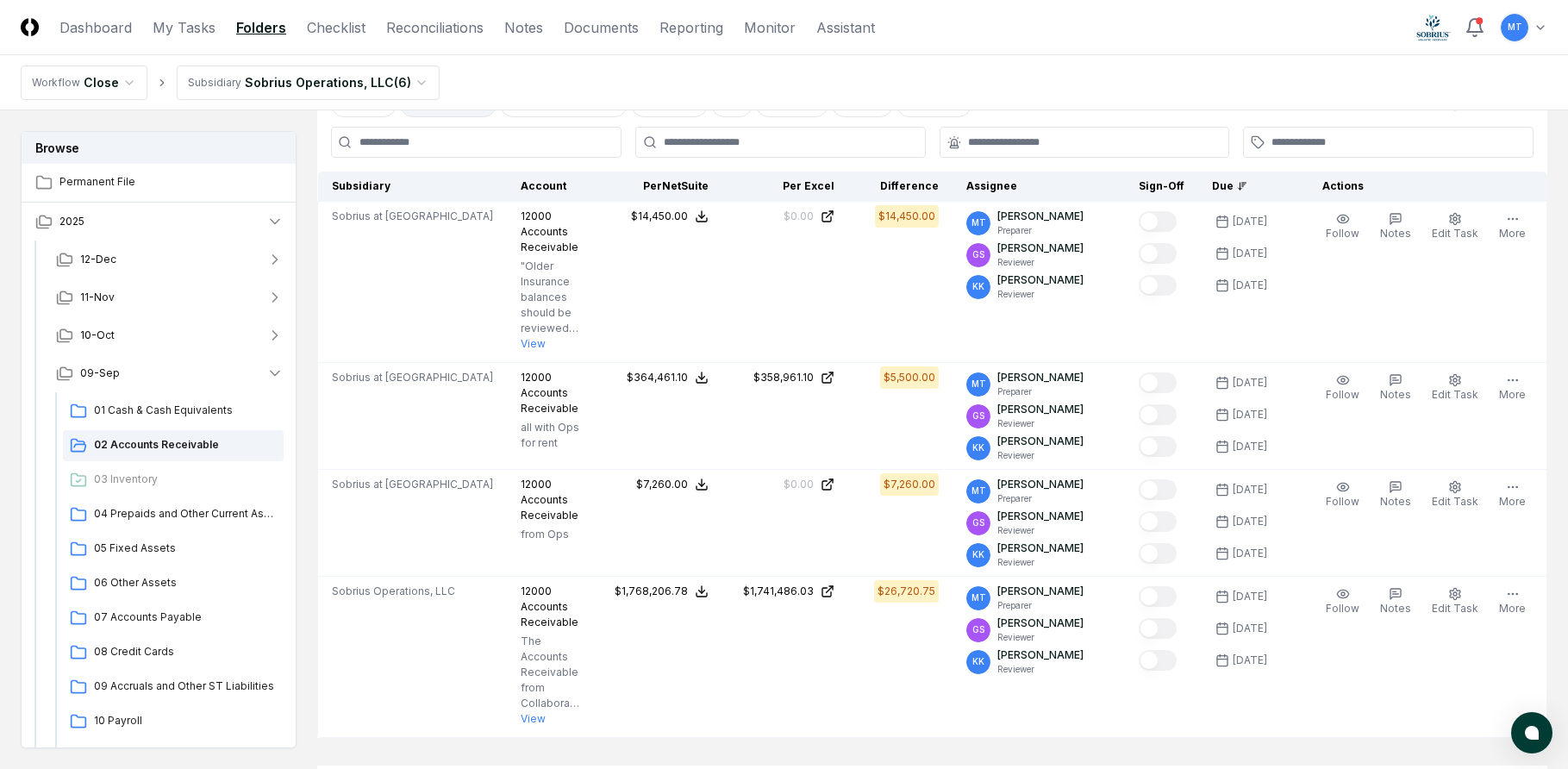
scroll to position [430, 0]
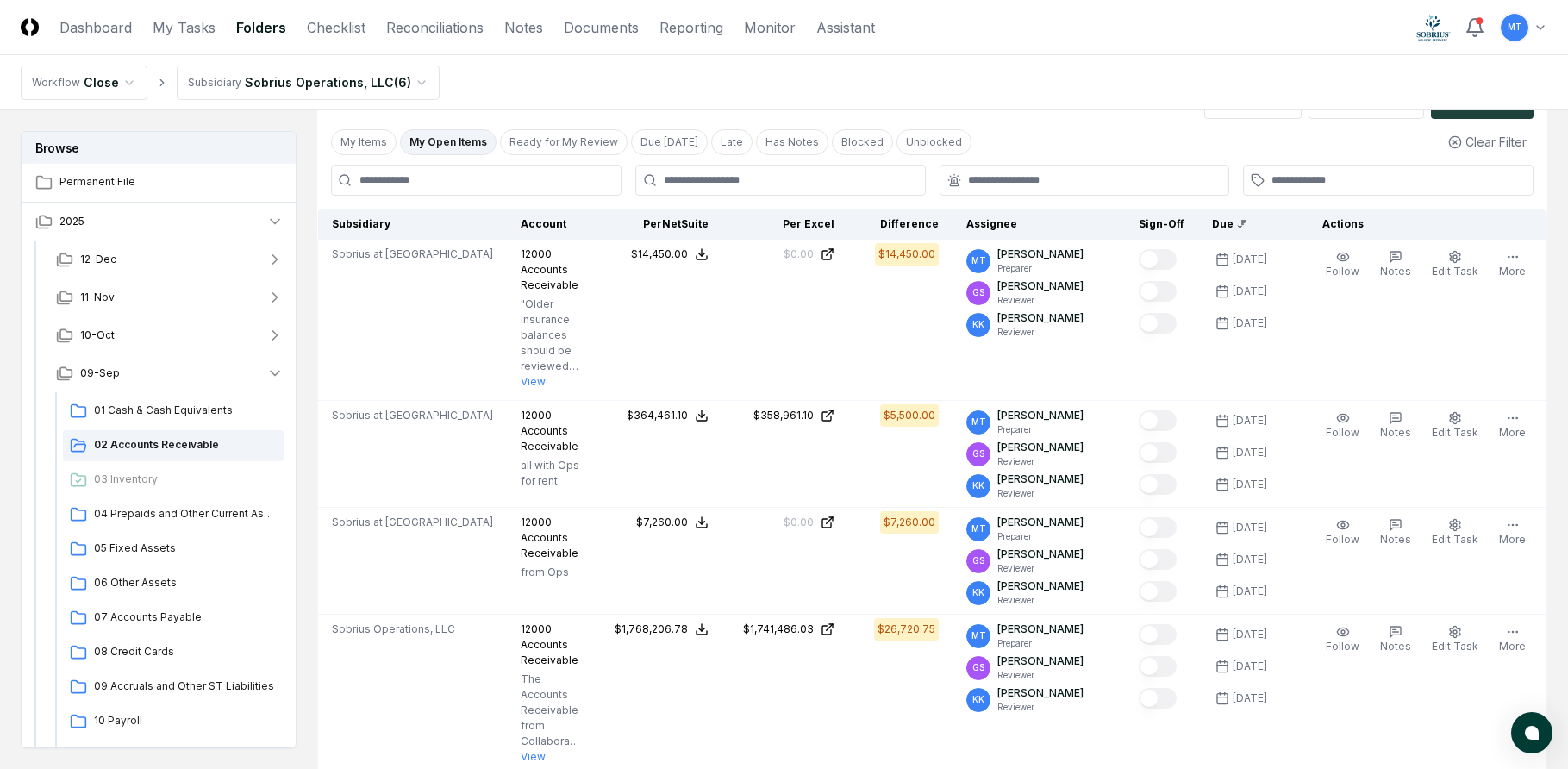
click at [443, 141] on button "My Open Items" at bounding box center [448, 143] width 97 height 26
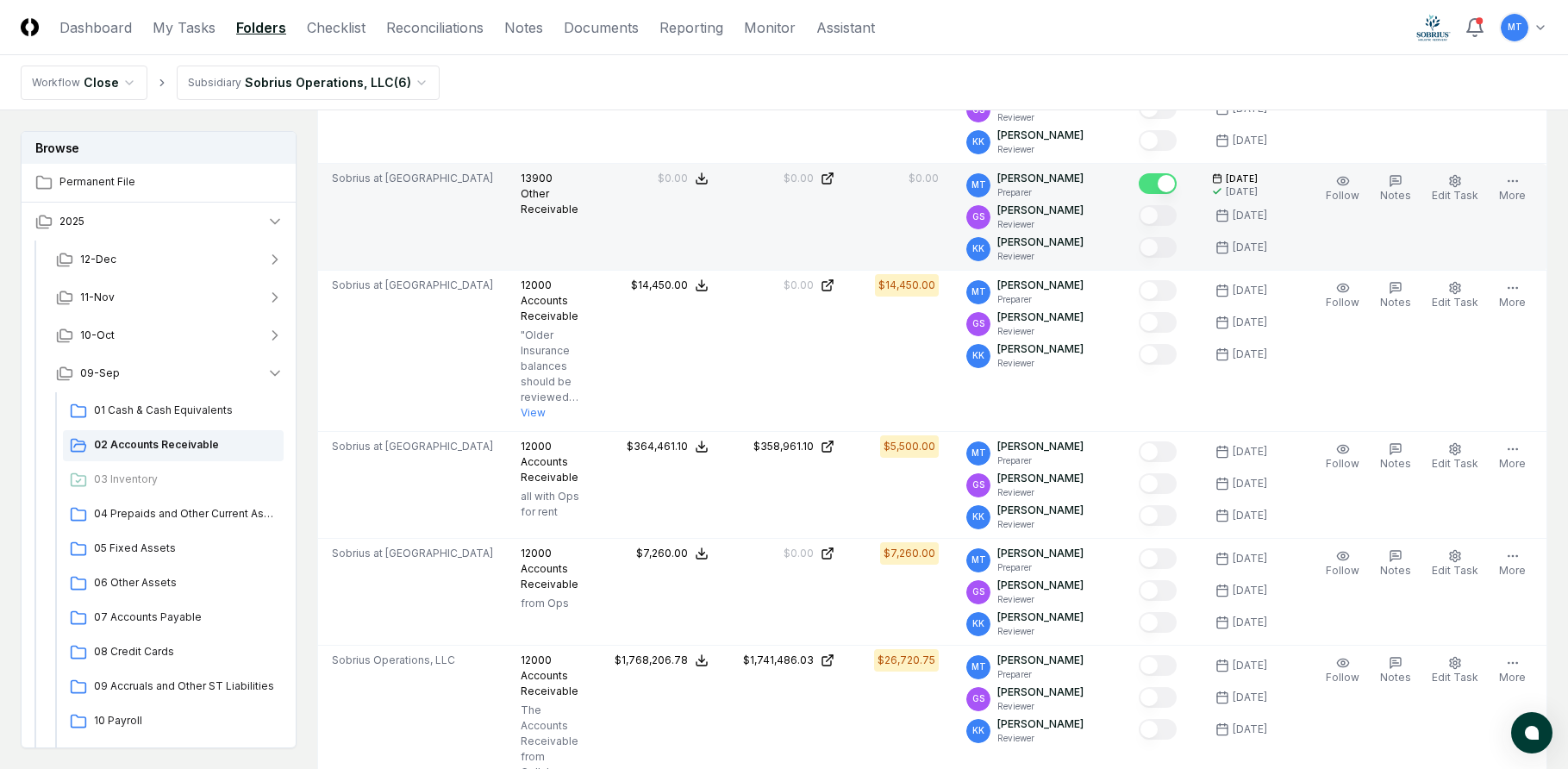
scroll to position [775, 0]
